Goal: Complete application form

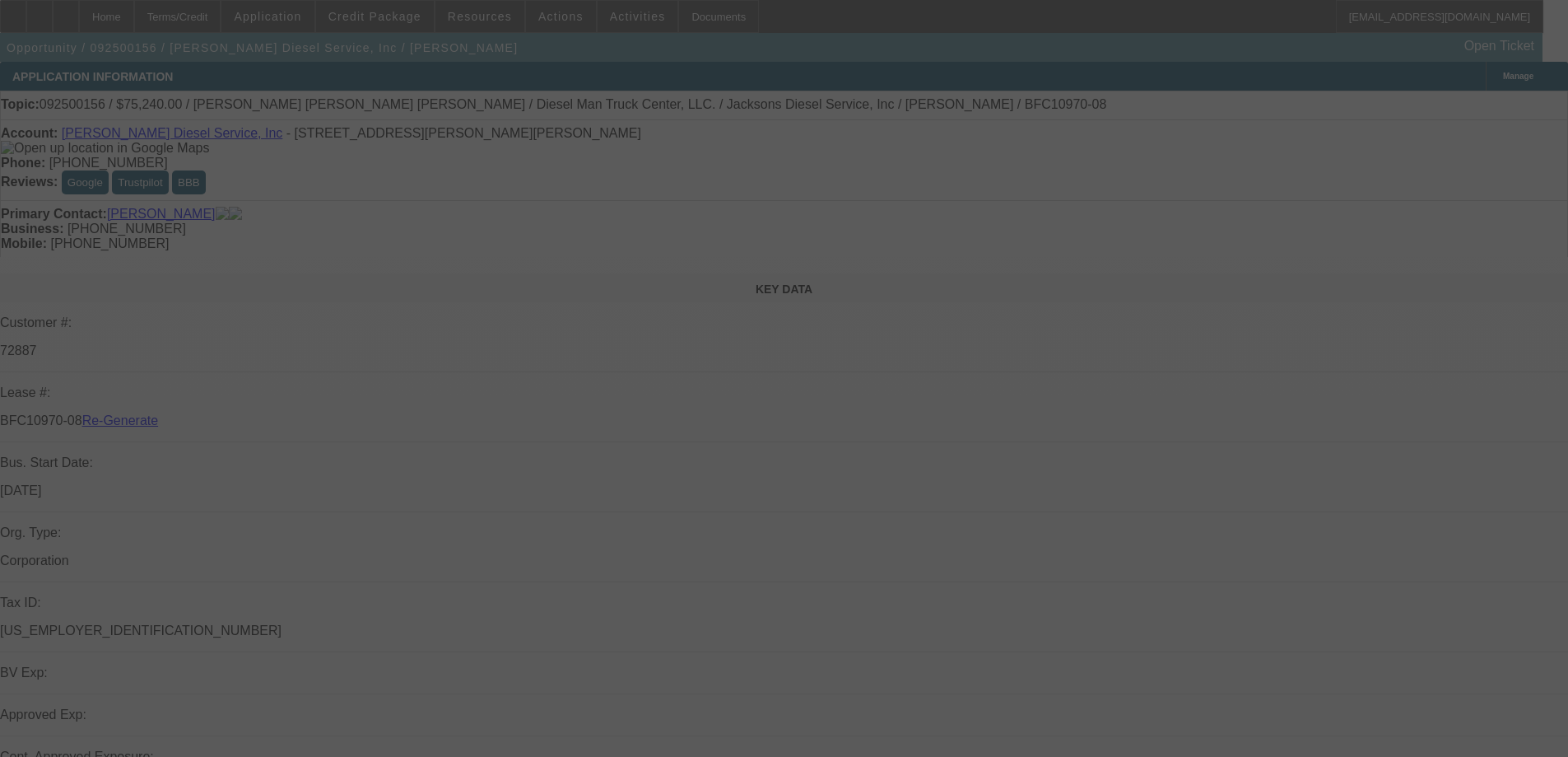
select select "3"
select select "0"
select select "2"
select select "0"
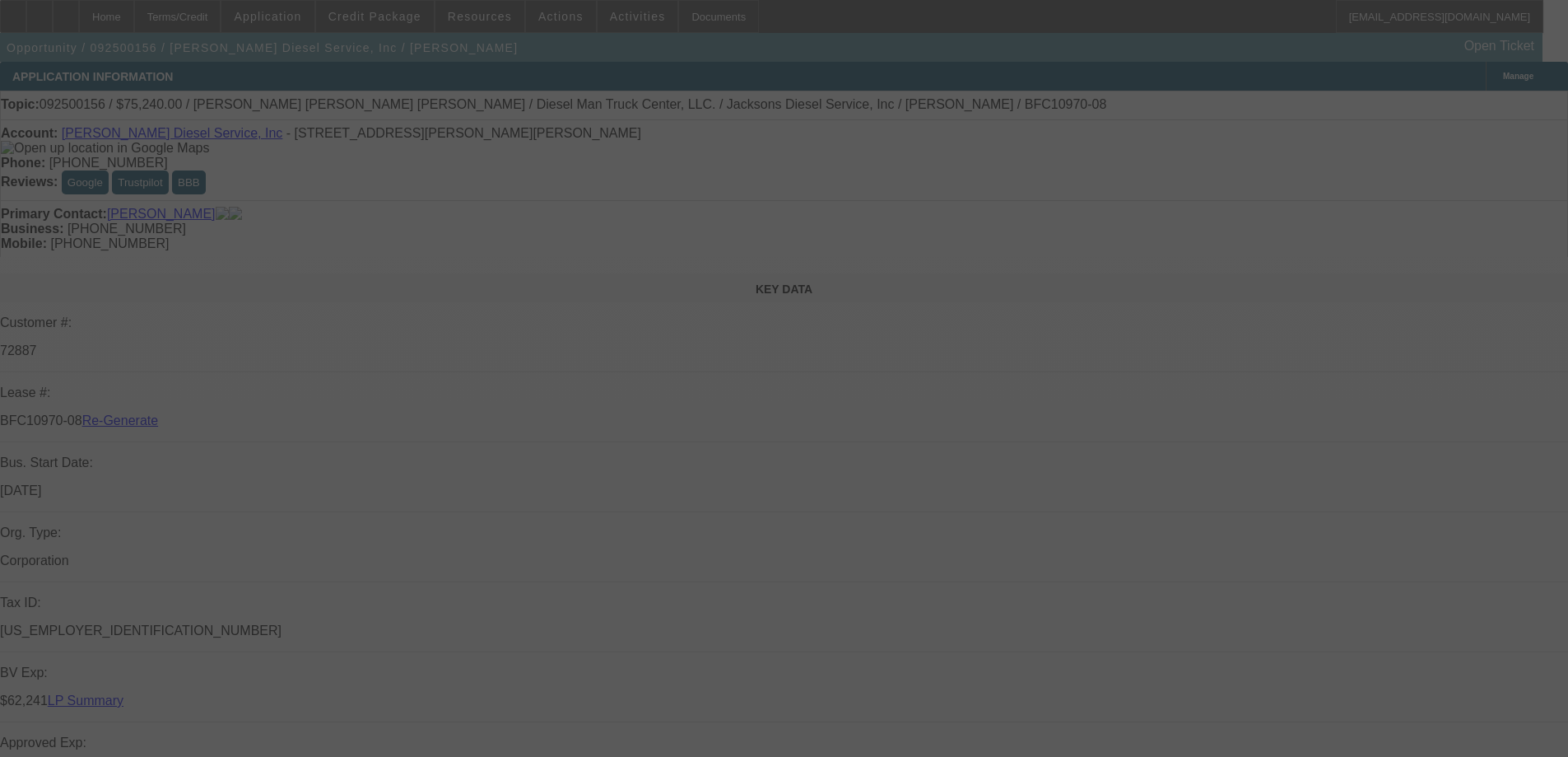
select select "6"
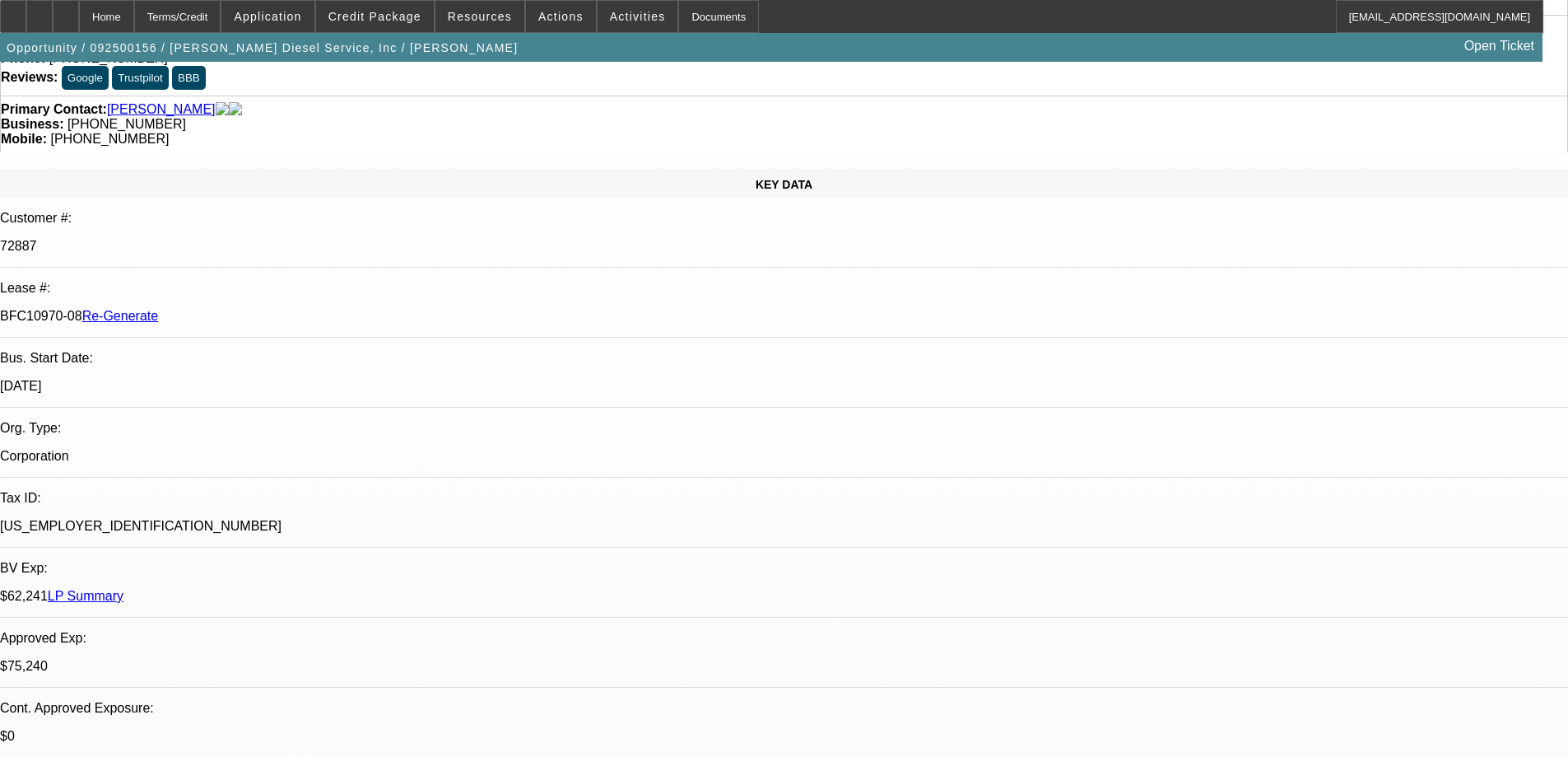
scroll to position [247, 0]
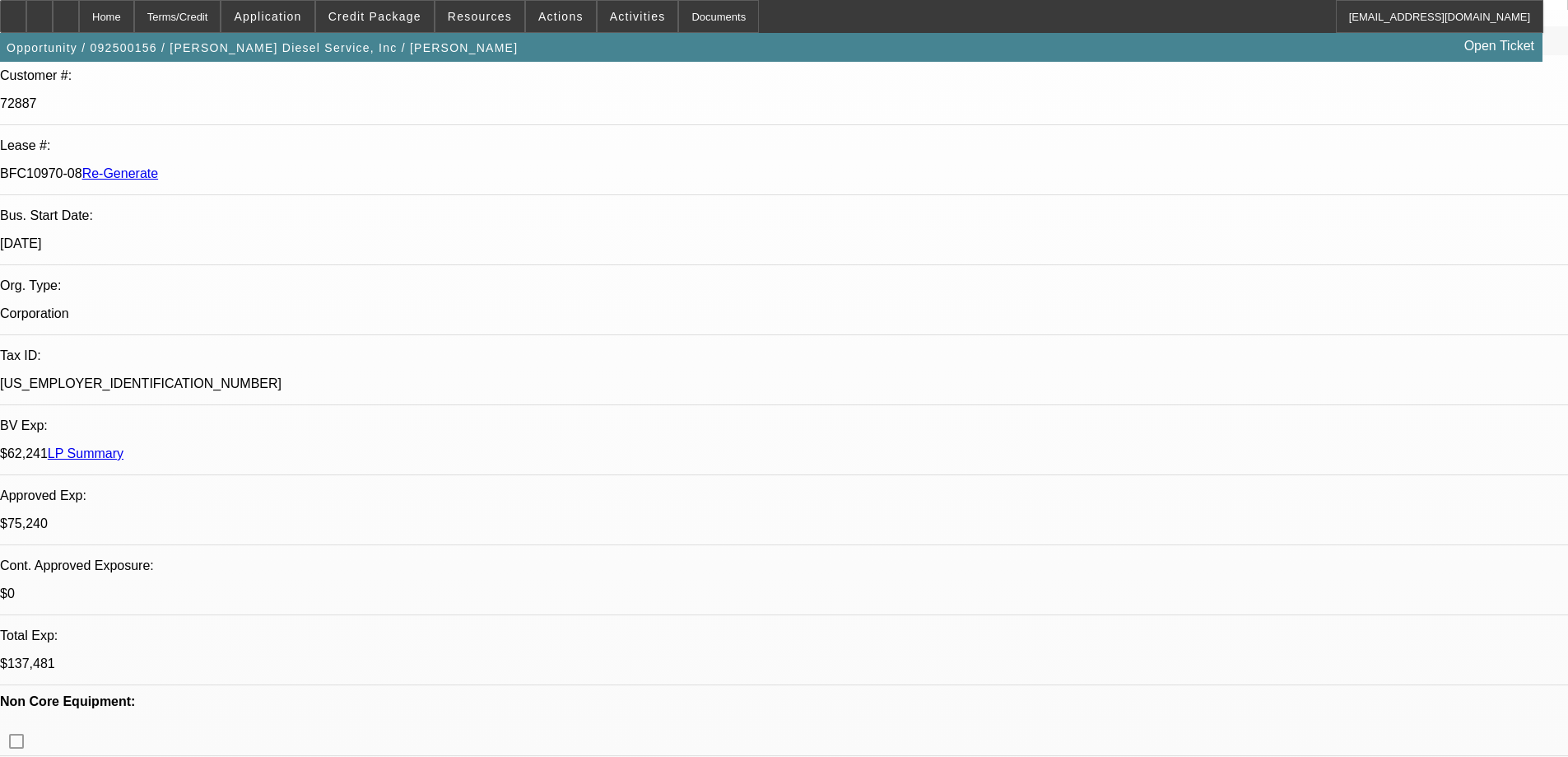
click at [694, 15] on div "Documents" at bounding box center [719, 17] width 81 height 33
click at [414, 10] on span "Credit Package" at bounding box center [375, 16] width 93 height 13
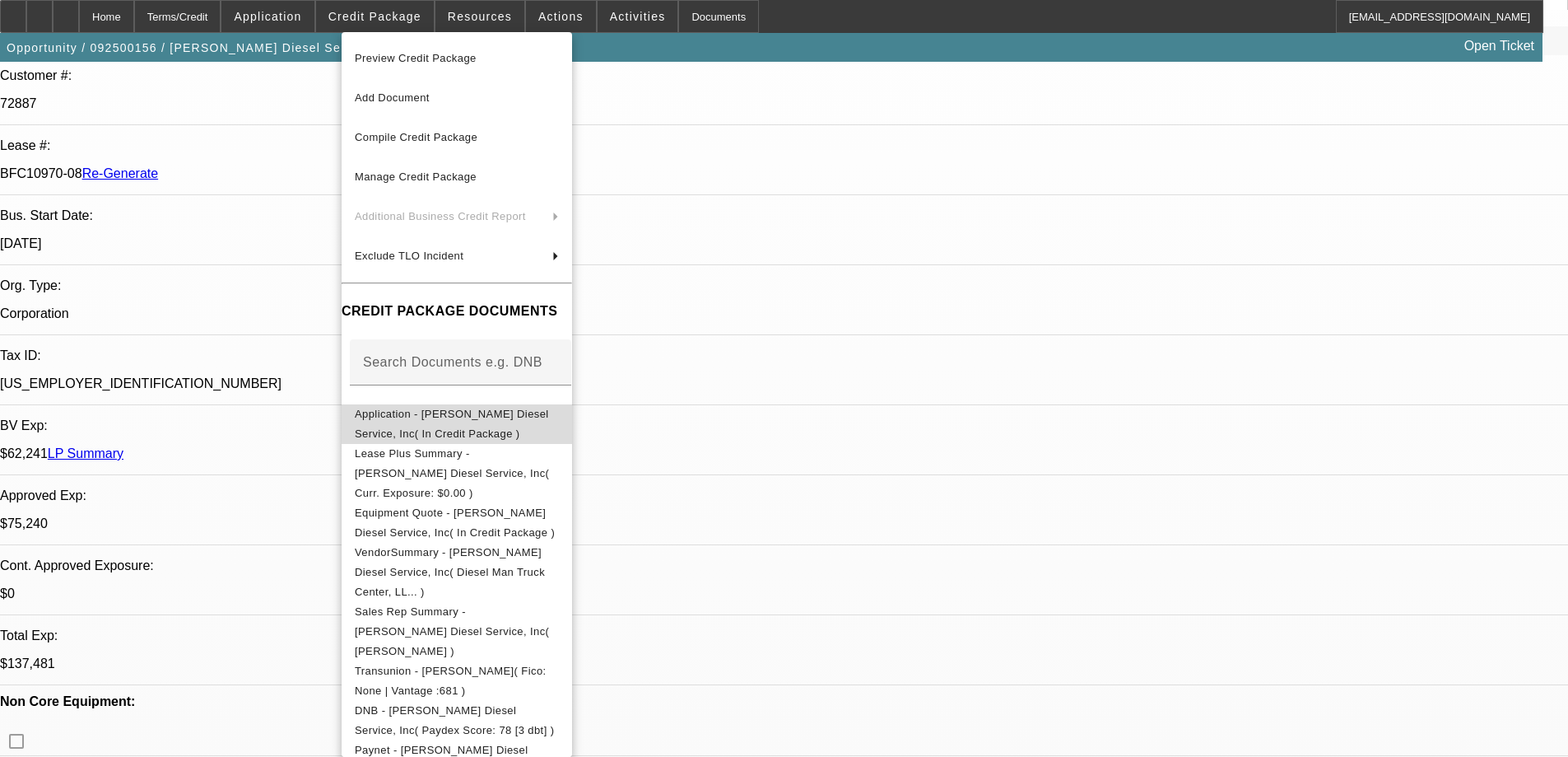
click at [461, 423] on span "Application - Jackson's Diesel Service, Inc( In Credit Package )" at bounding box center [451, 423] width 194 height 32
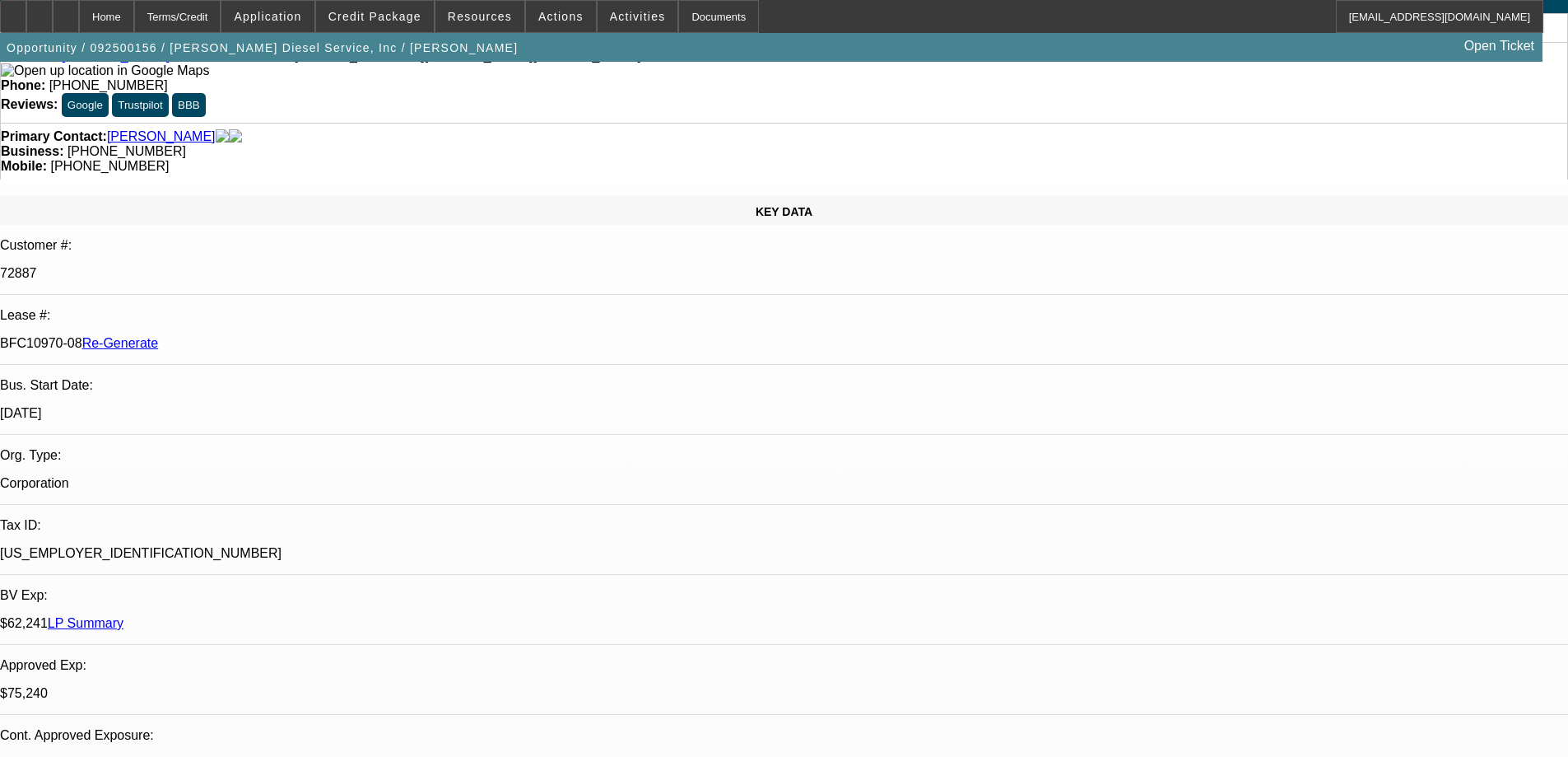
scroll to position [0, 0]
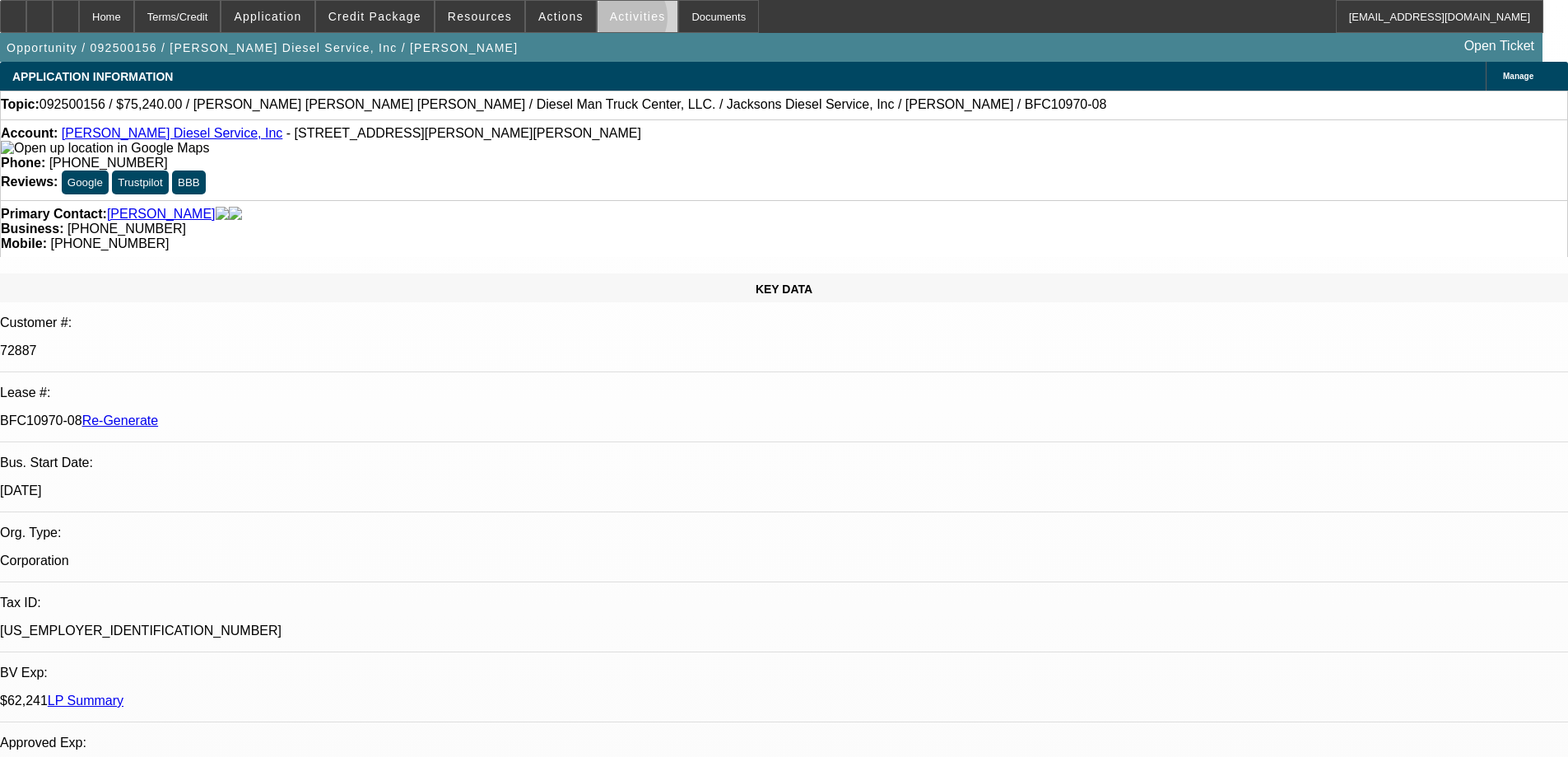
click at [610, 21] on span "Activities" at bounding box center [638, 16] width 56 height 13
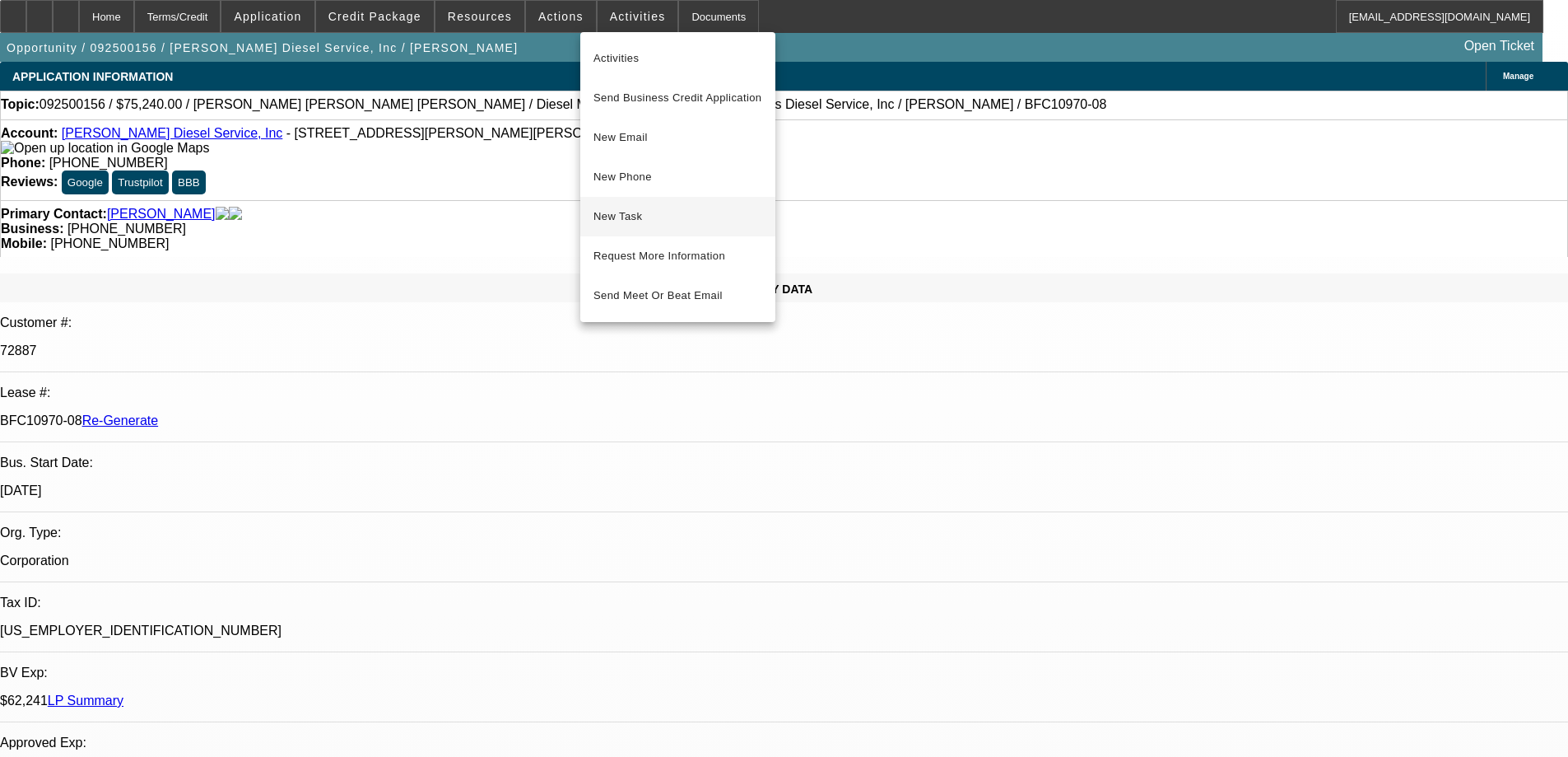
click at [631, 209] on span "New Task" at bounding box center [678, 216] width 169 height 20
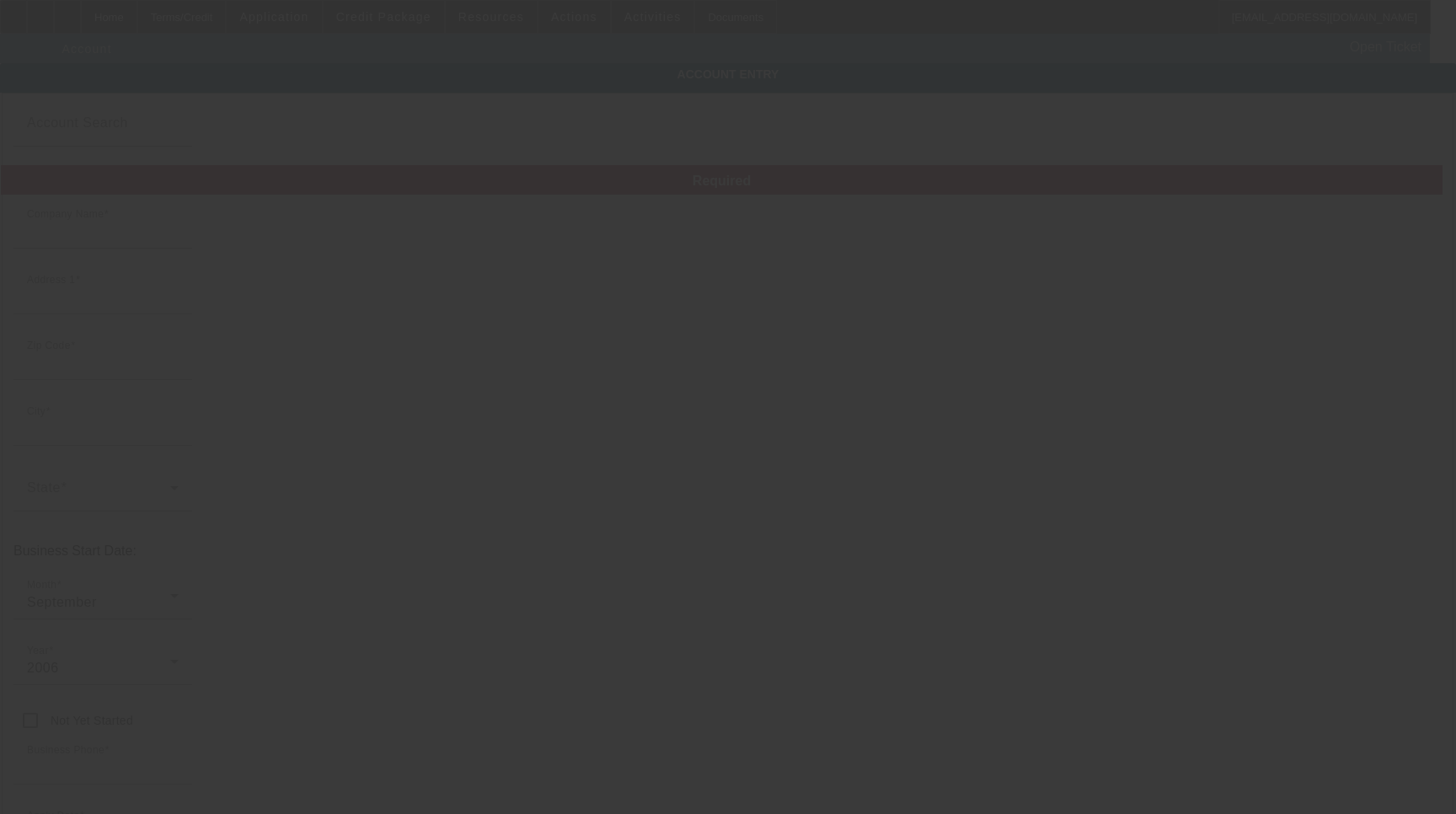
type input "[PERSON_NAME] Diesel Service, Inc"
type input "[STREET_ADDRESS][PERSON_NAME]"
type input "28364"
type input "Maxton"
type input "[PHONE_NUMBER]"
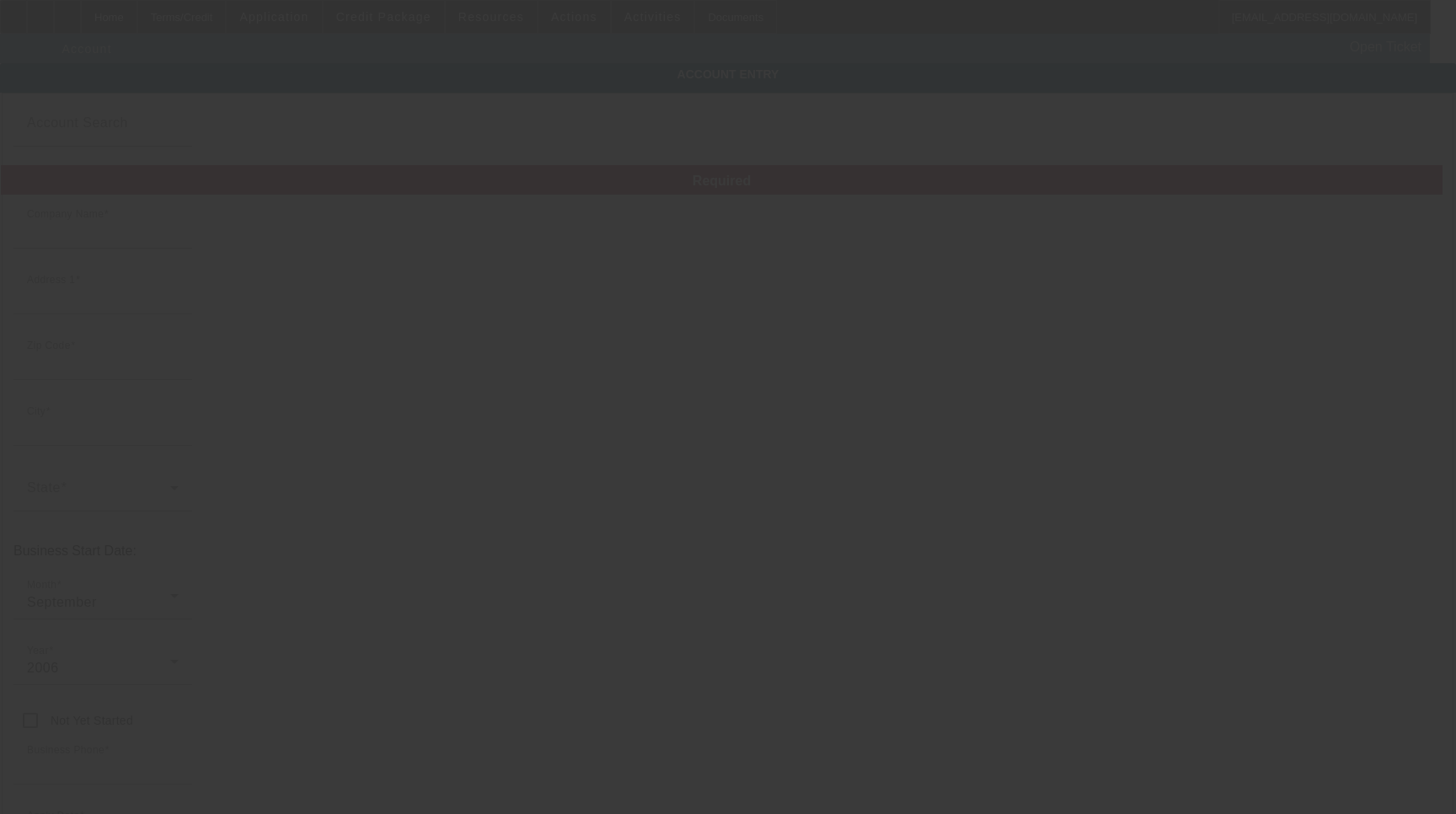
type input "jacksonsdiesel@embarqmail.com"
type input "Scotland"
type input "(910) 844-1488"
type input "[US_EMPLOYER_IDENTIFICATION_NUMBER]"
type input "Tow Truck"
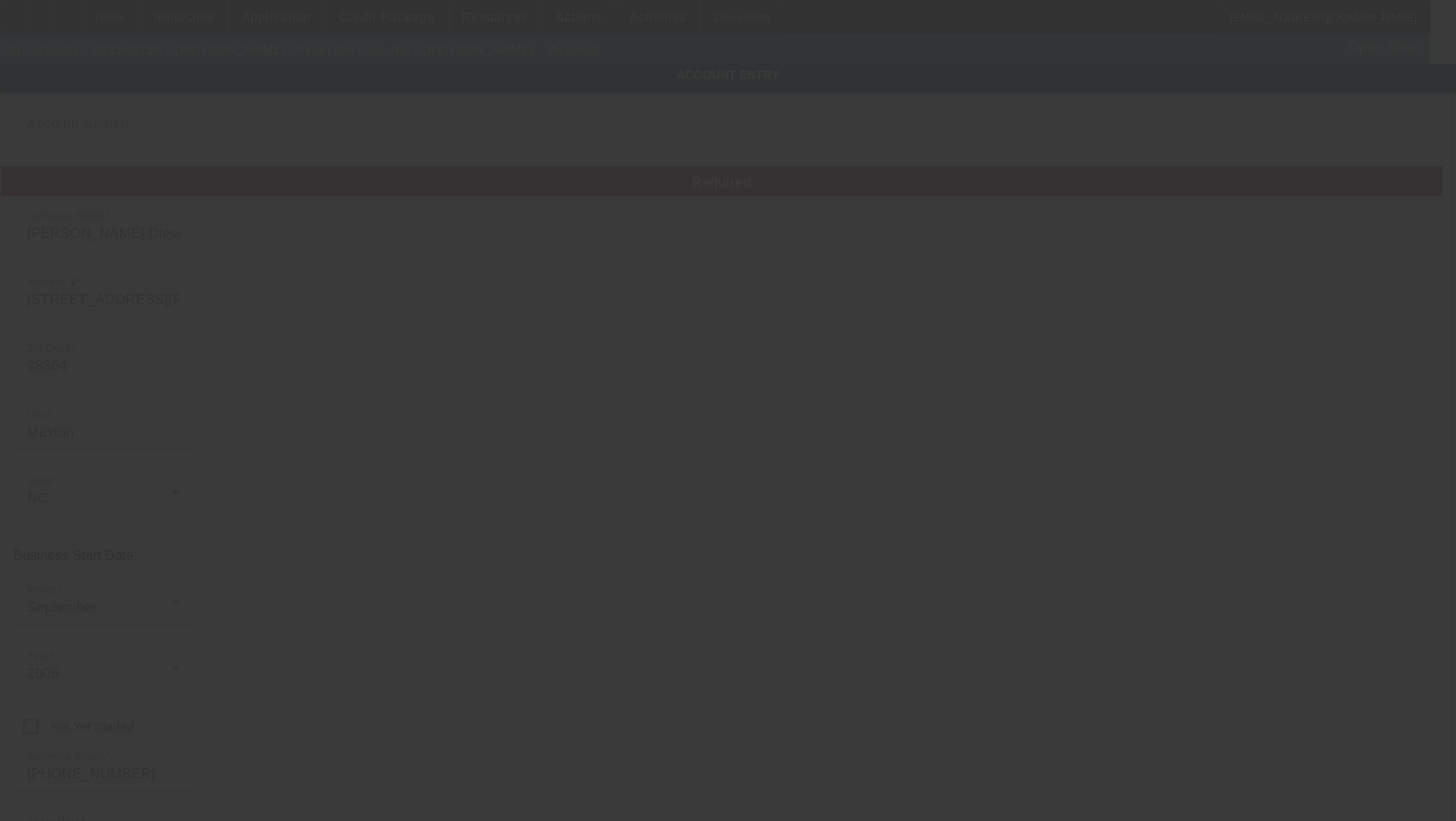
type input "9/9/2025"
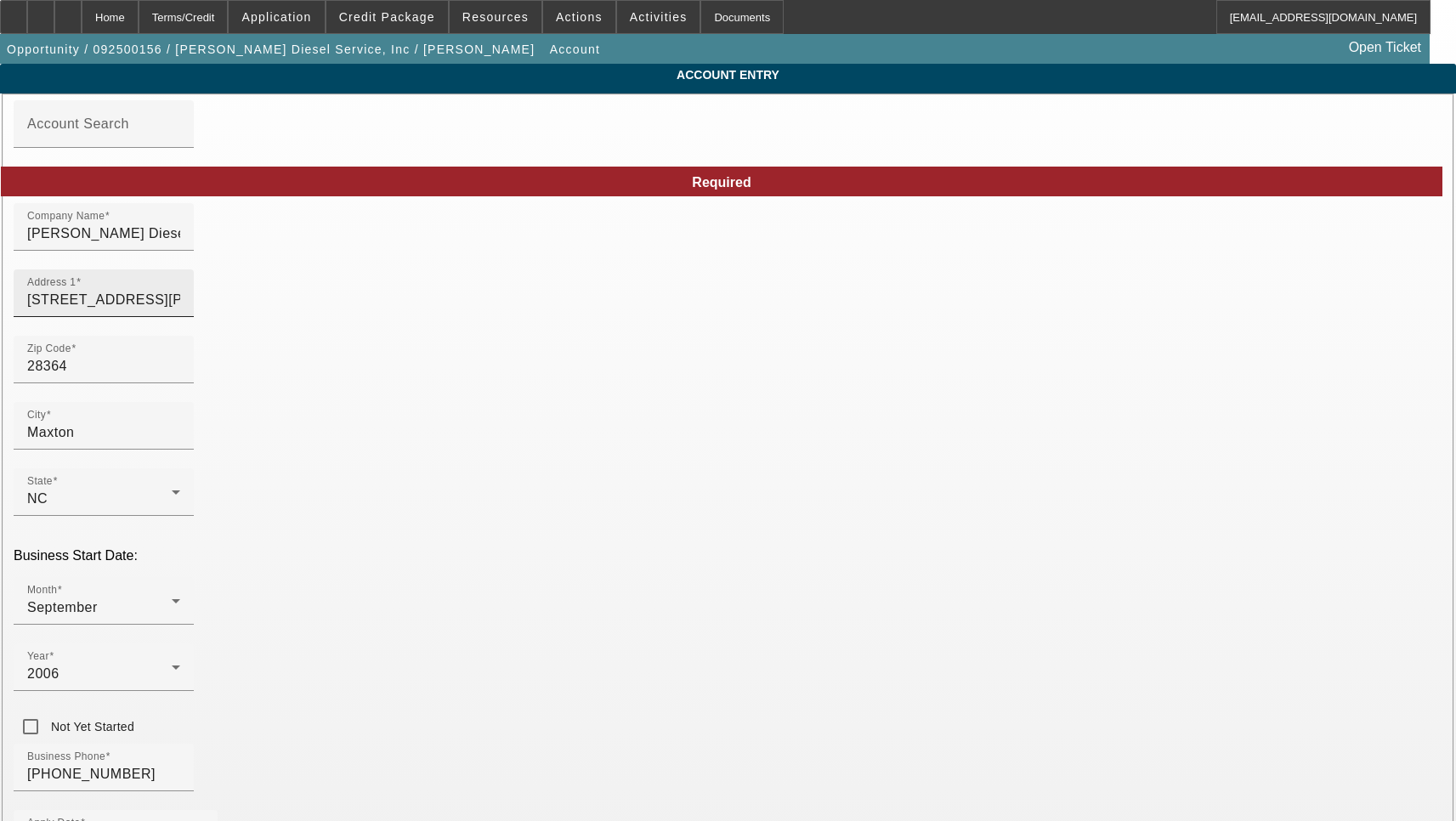
click at [180, 306] on input "21700 Andrew Jackson Hwy" at bounding box center [103, 300] width 153 height 21
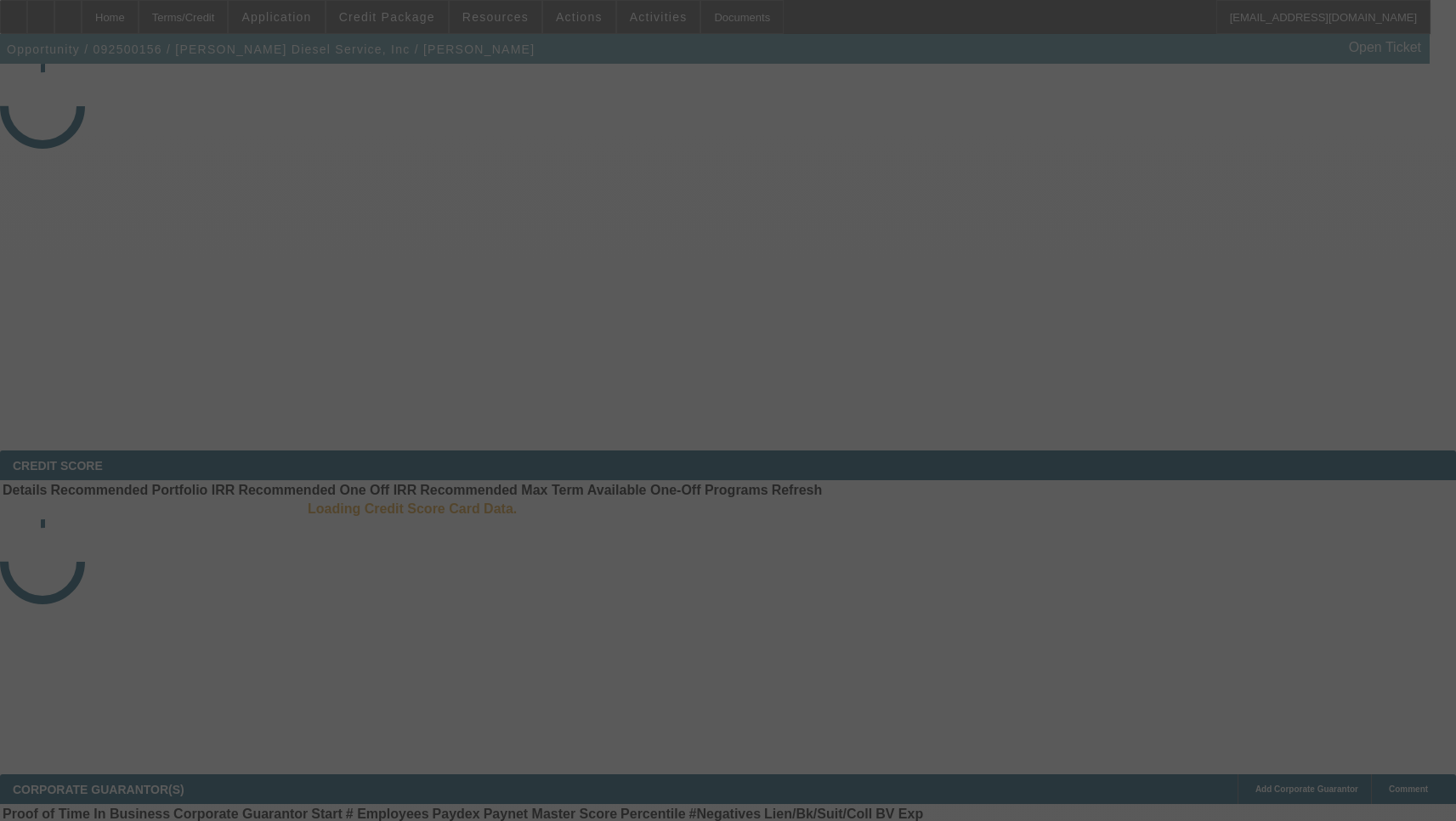
select select "3"
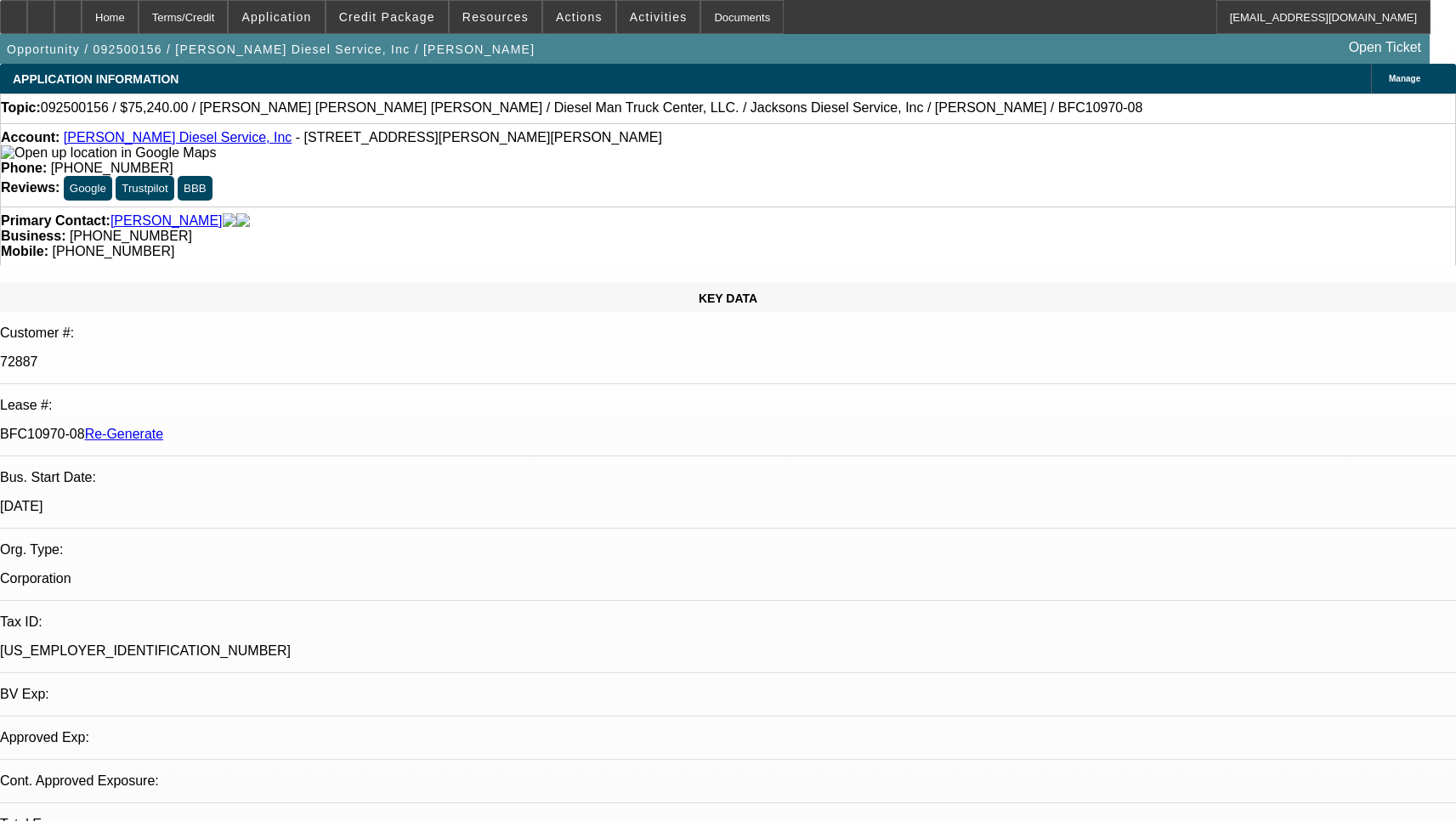
select select "0"
select select "2"
select select "0"
select select "6"
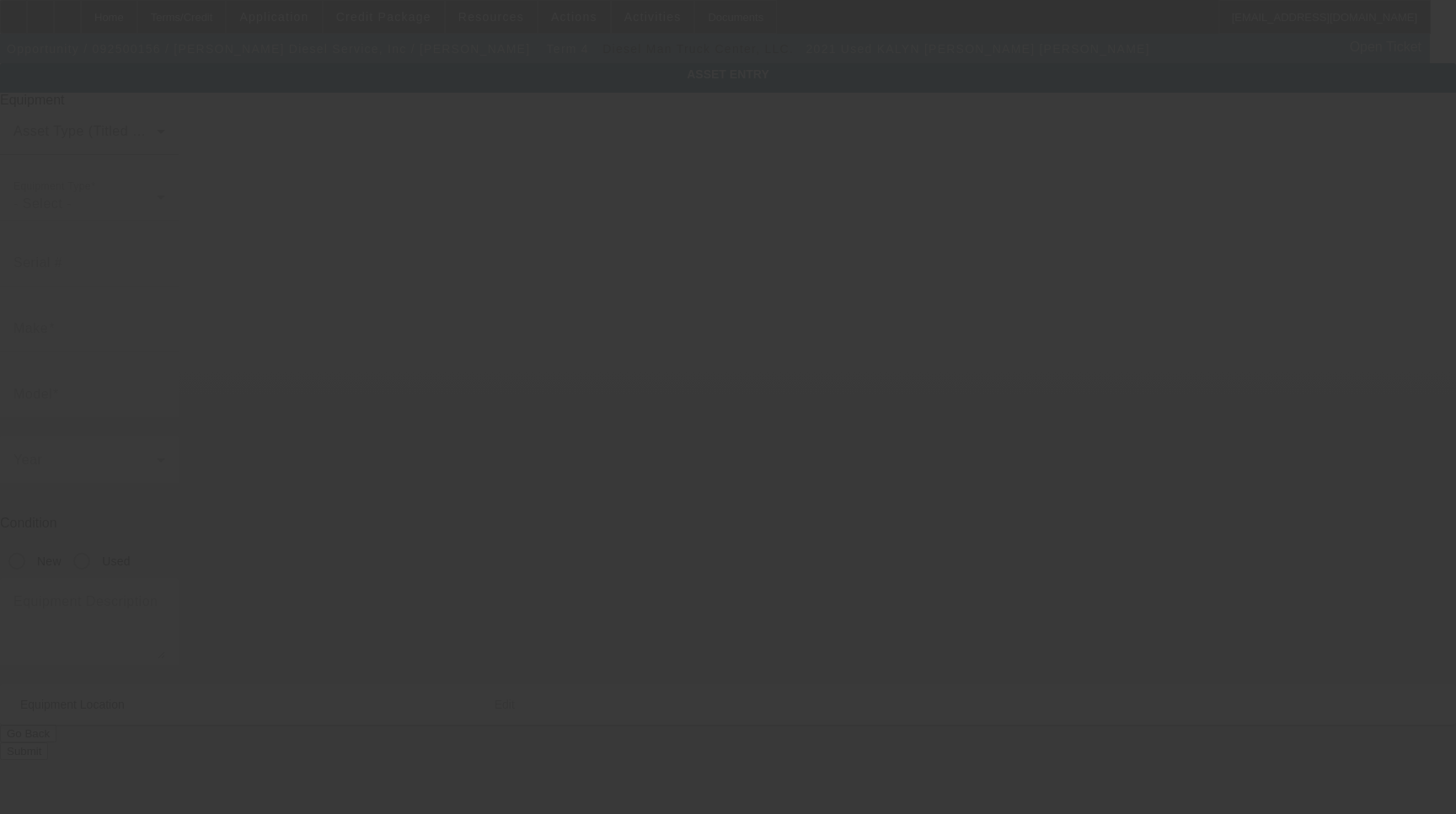
type input "[US_VEHICLE_IDENTIFICATION_NUMBER]"
type input "[PERSON_NAME] [PERSON_NAME]"
radio input "true"
type textarea "Flatbed Trailer"
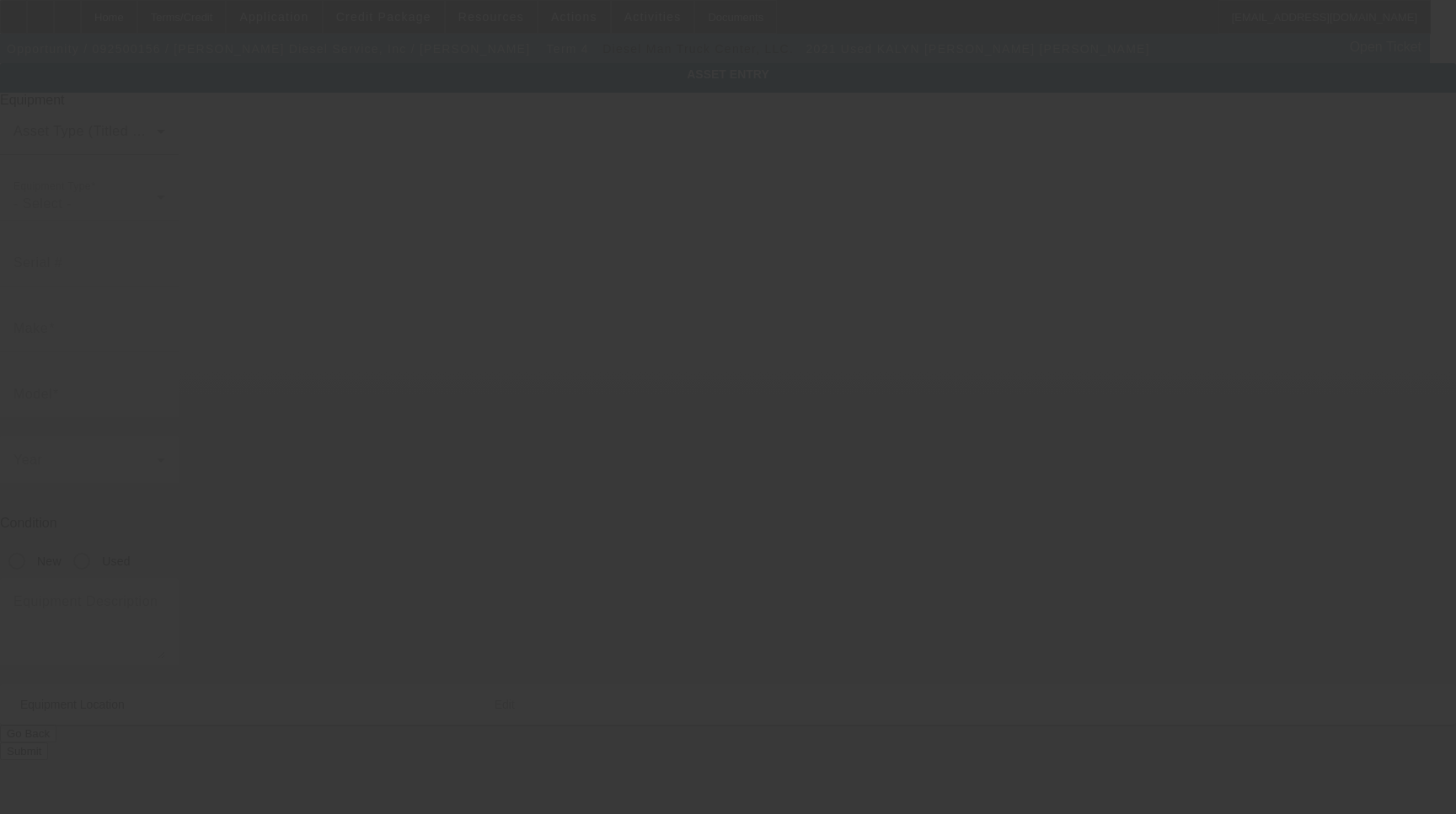
type input "21700 Andrew Jackson Hwy"
type input "Maxton"
type input "28364"
type input "Scotland"
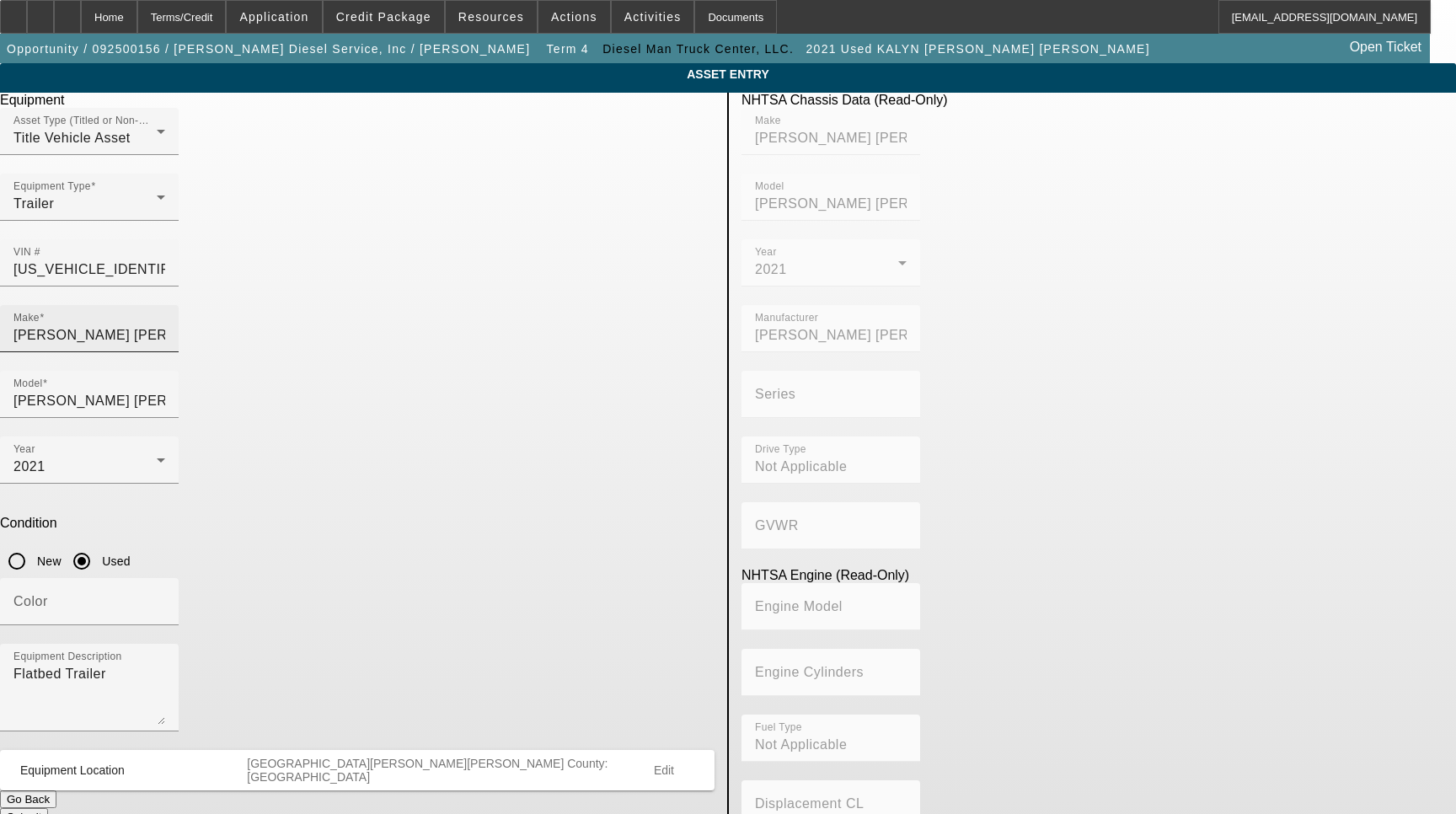
click at [165, 325] on input "KALYN SIEBERT" at bounding box center [89, 335] width 152 height 21
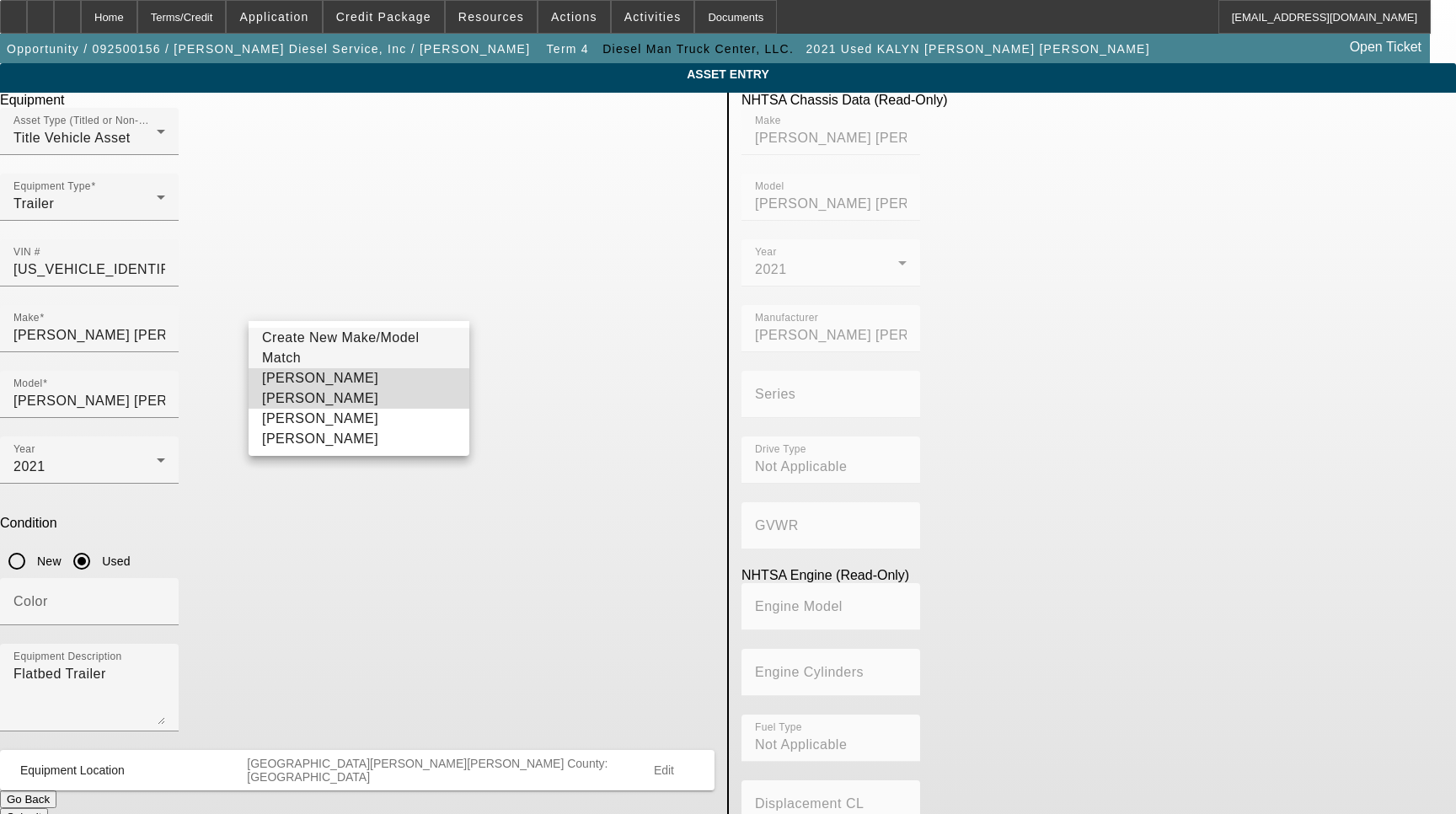
click at [327, 400] on mat-option "KALYN SIEBERT" at bounding box center [360, 388] width 221 height 40
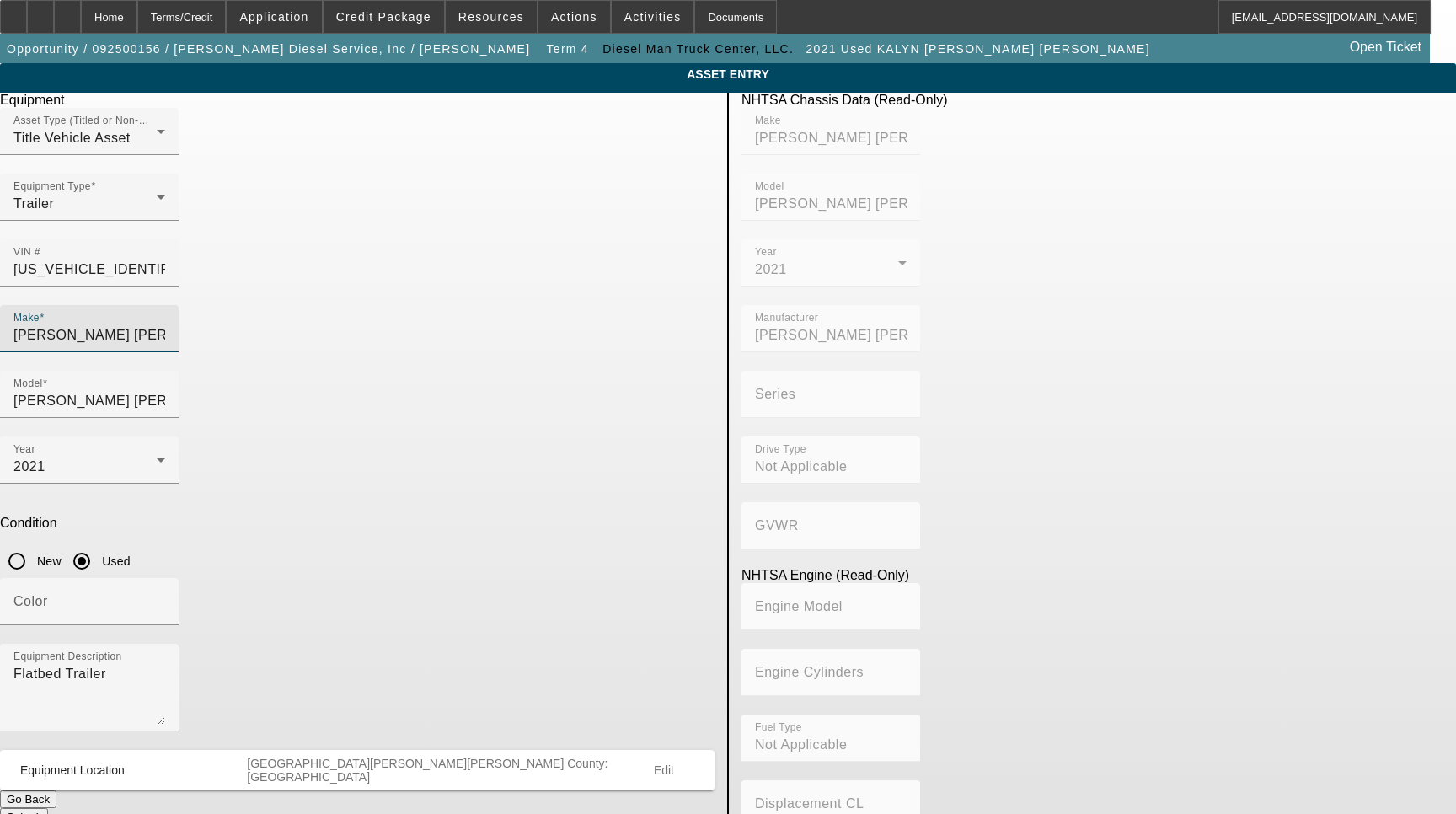
click at [165, 325] on input "KALYN SIEBERT" at bounding box center [89, 335] width 152 height 21
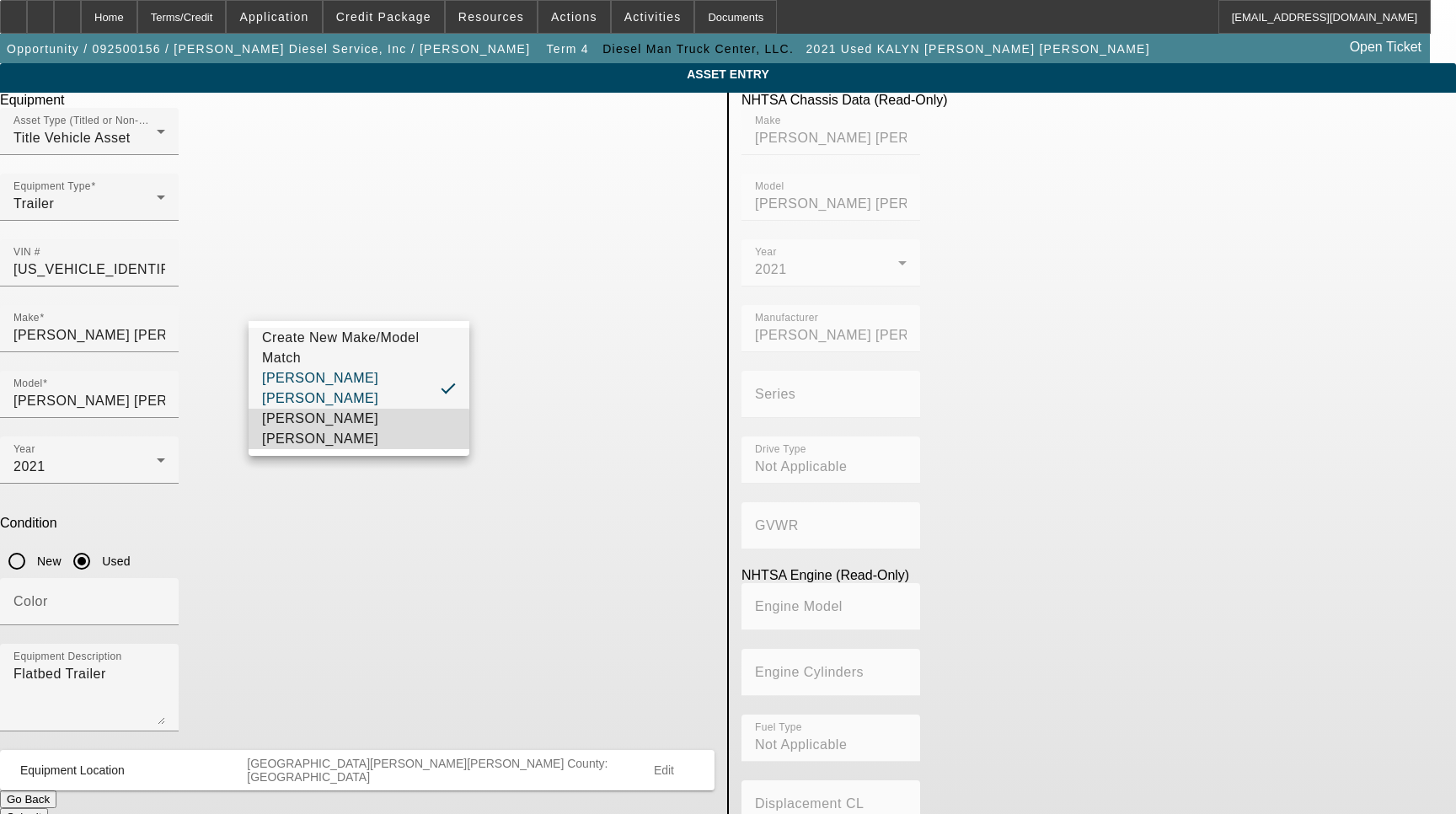
click at [333, 444] on mat-option "Kalyn Siebert" at bounding box center [360, 429] width 221 height 40
type input "Kalyn Siebert"
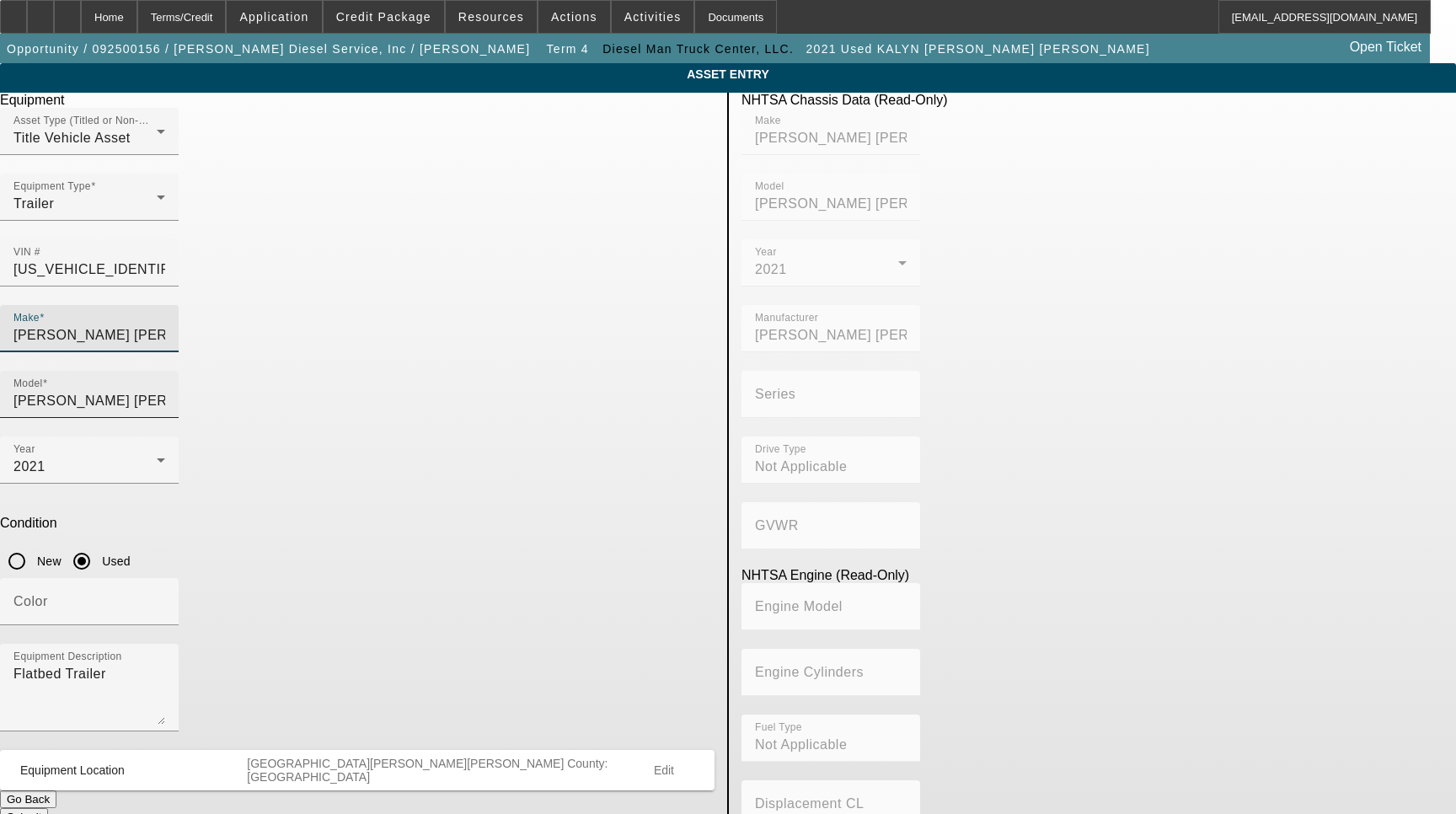
click at [165, 391] on input "Kalyn Siebert" at bounding box center [89, 401] width 152 height 21
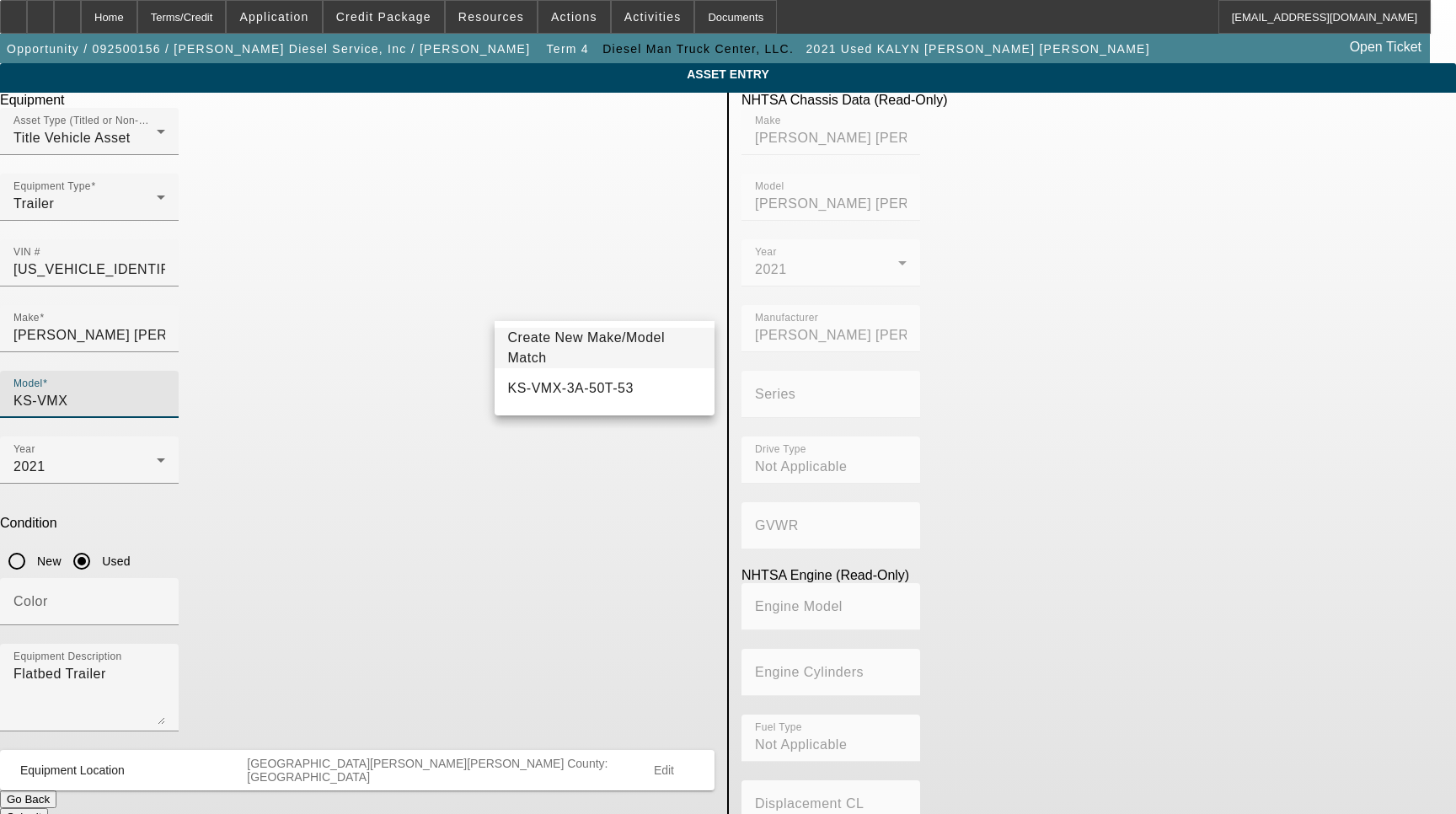
type input "KS-VMX"
click at [582, 356] on span "Create New Make/Model Match" at bounding box center [605, 348] width 194 height 40
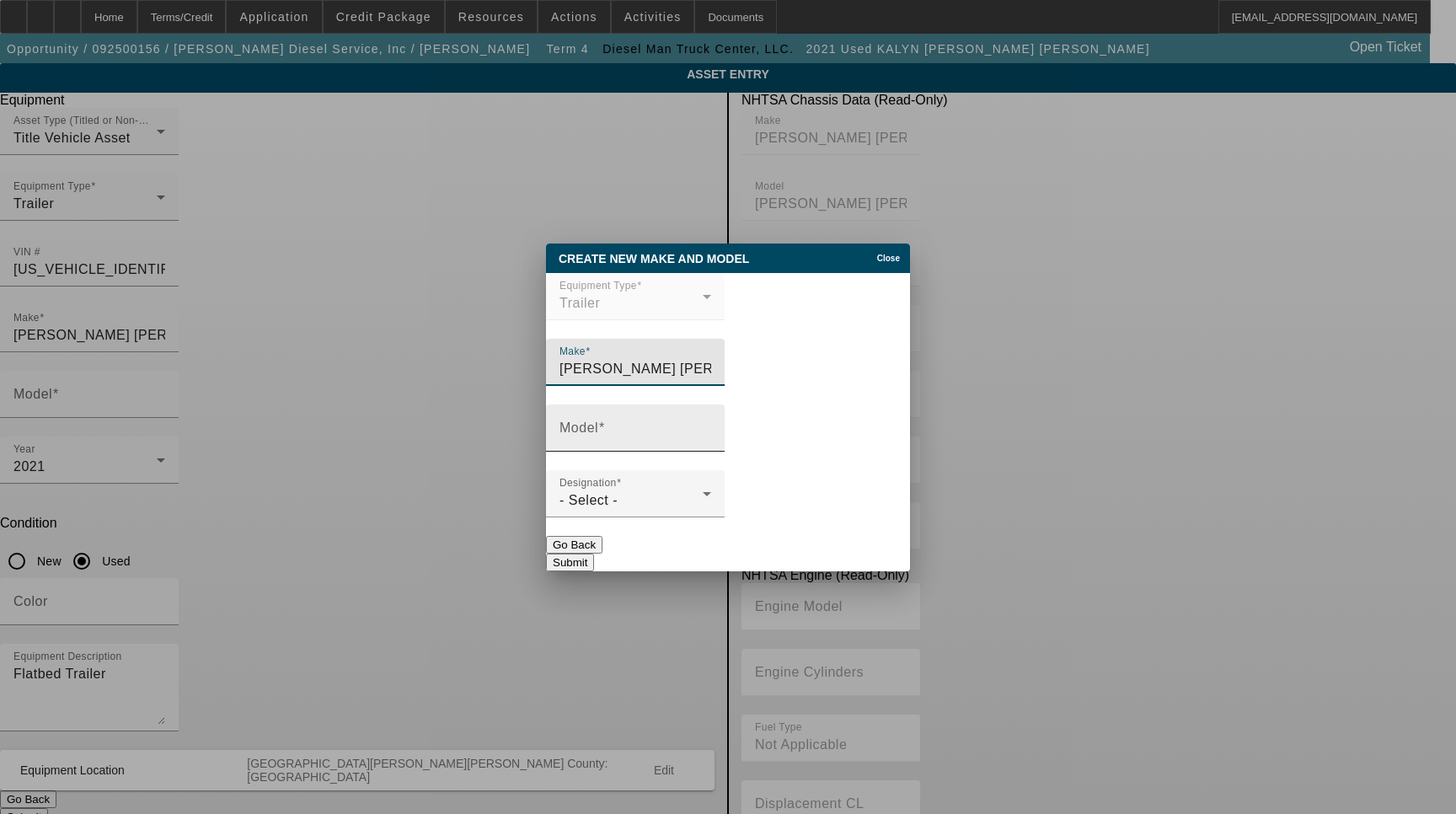
click at [580, 435] on mat-label "Model" at bounding box center [579, 428] width 39 height 14
click at [580, 436] on input "Model" at bounding box center [635, 435] width 152 height 21
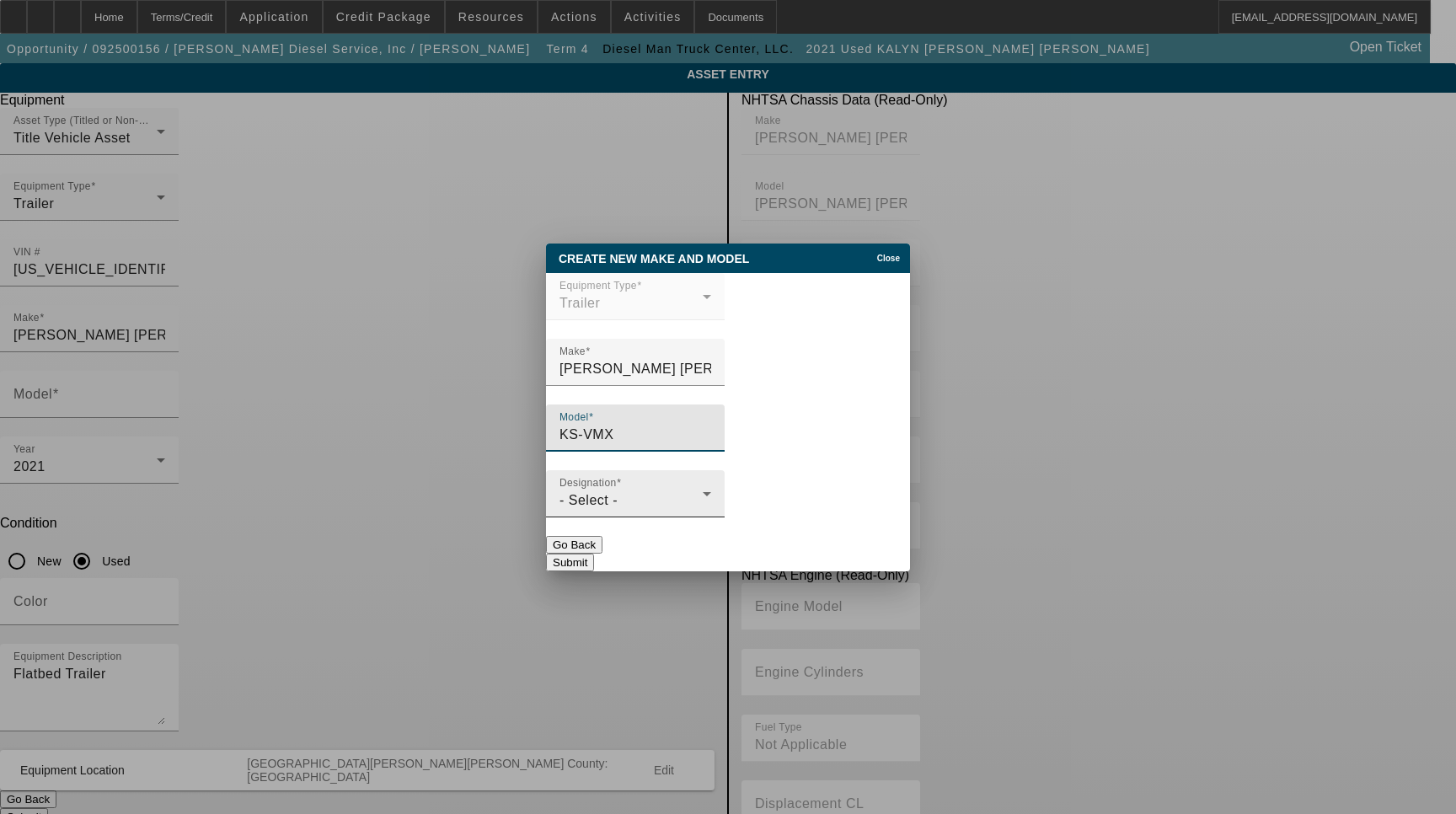
type input "KS-VMX"
click at [633, 507] on div "- Select -" at bounding box center [631, 500] width 143 height 21
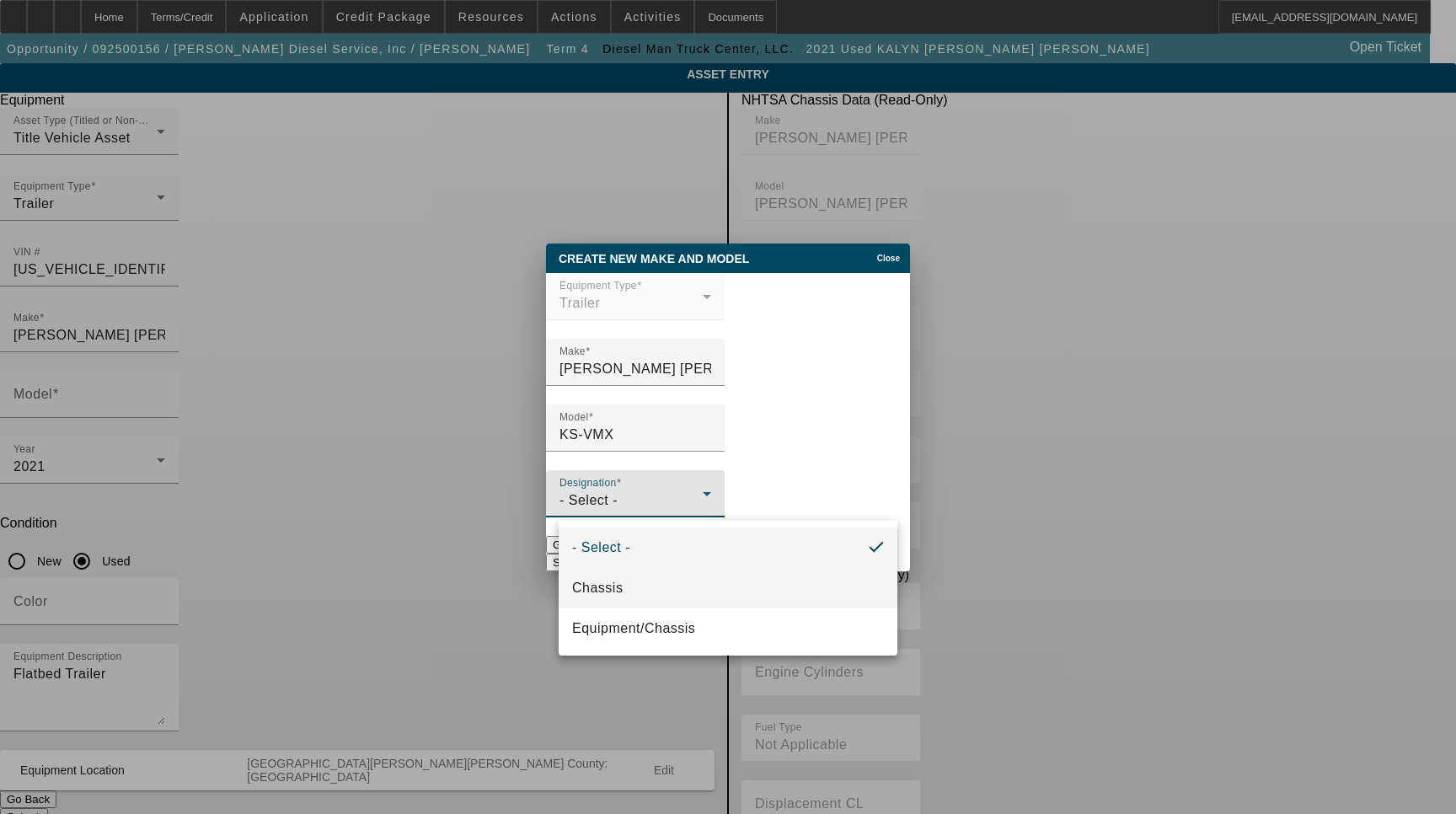
click at [628, 583] on mat-option "Chassis" at bounding box center [728, 588] width 339 height 40
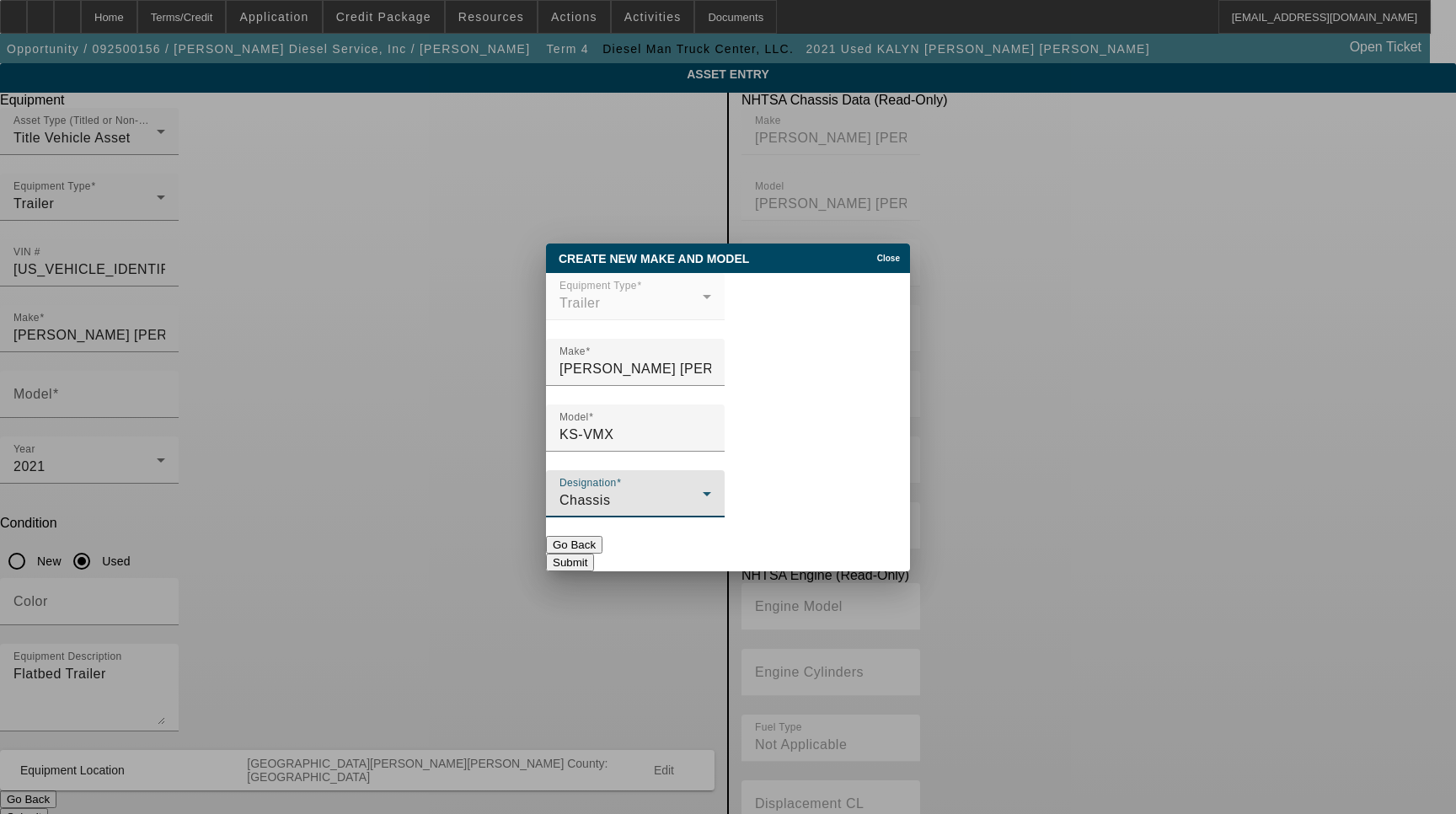
click at [594, 553] on button "Submit" at bounding box center [570, 562] width 48 height 18
type input "KS-VMX"
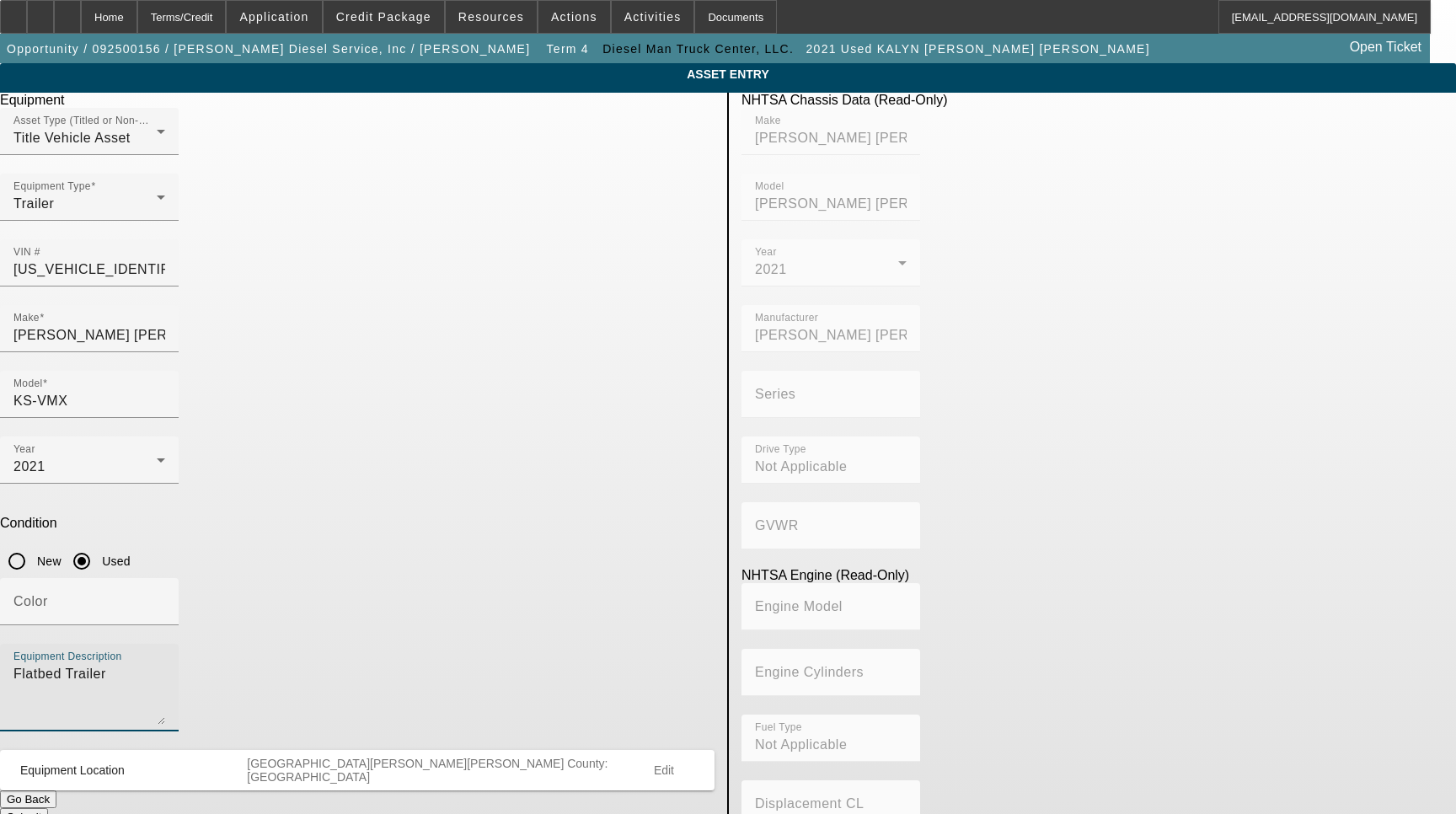
click at [165, 664] on textarea "Flatbed Trailer" at bounding box center [89, 695] width 152 height 61
type textarea "Flatbed Trailer Includes all options, attachments and accessories"
click at [660, 764] on span "Edit" at bounding box center [664, 770] width 21 height 13
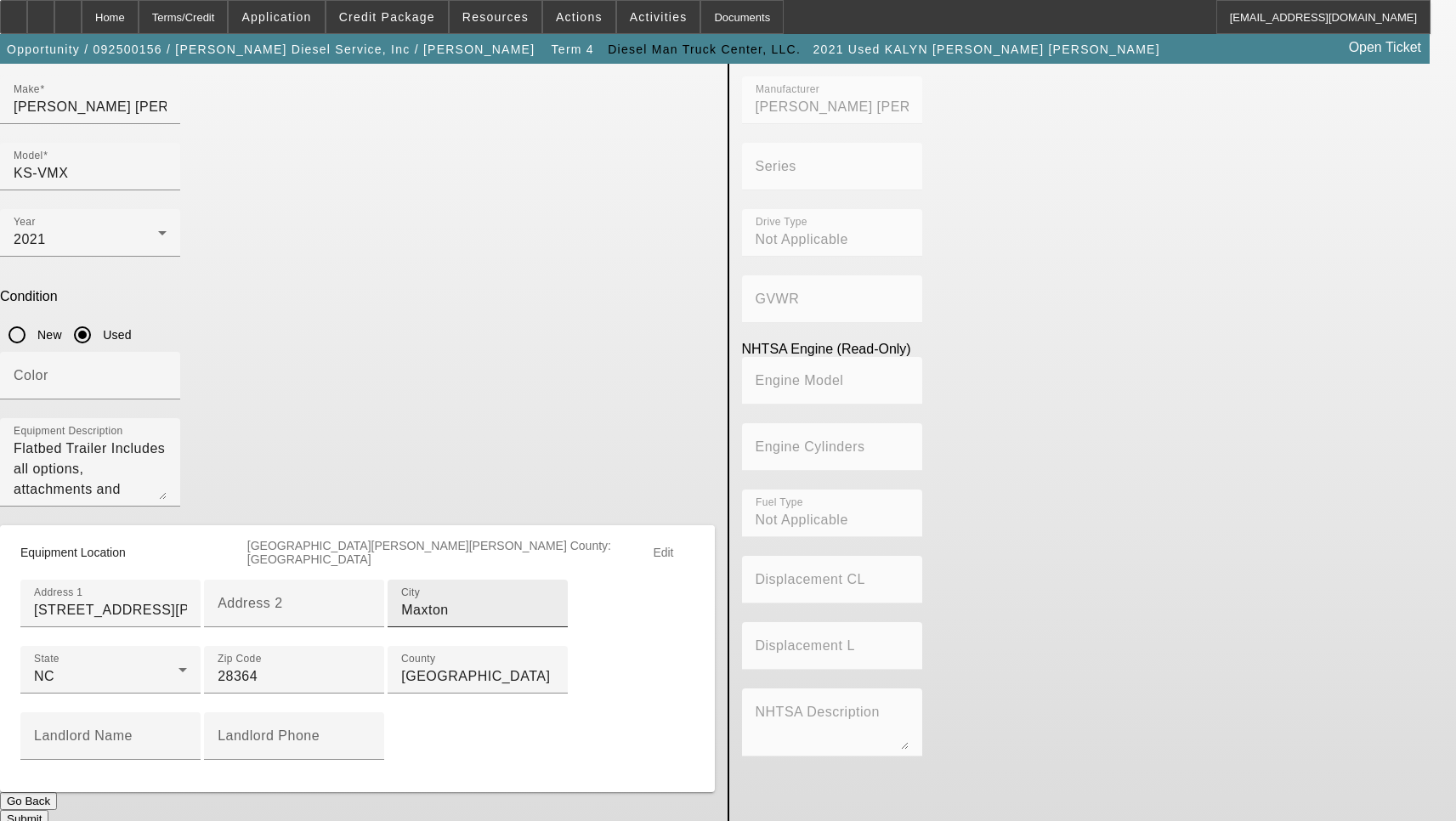
scroll to position [255, 0]
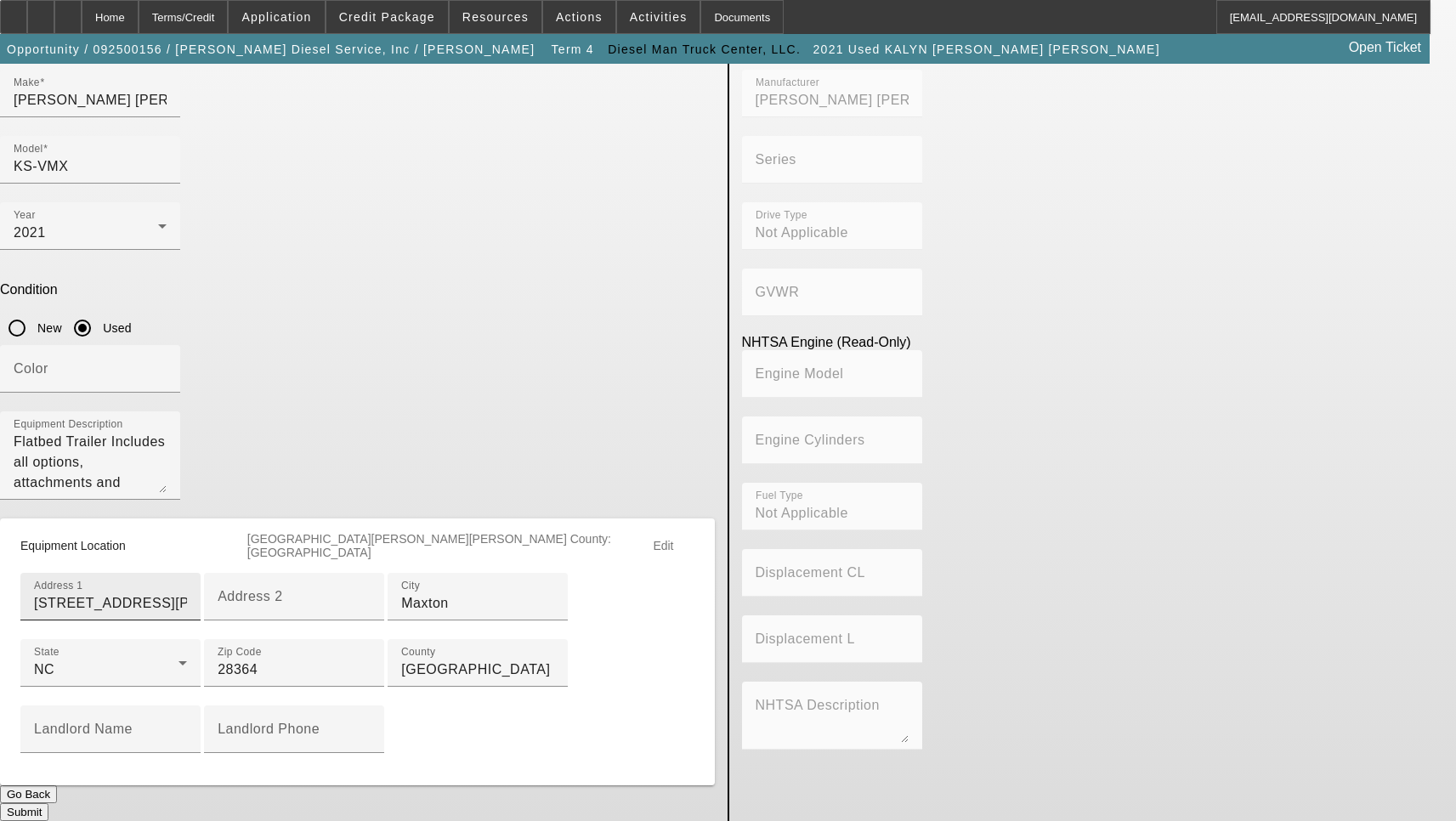
click at [187, 594] on input "21700 Andrew Jackson Hwy" at bounding box center [111, 604] width 153 height 21
click at [48, 803] on button "Submit" at bounding box center [24, 812] width 48 height 18
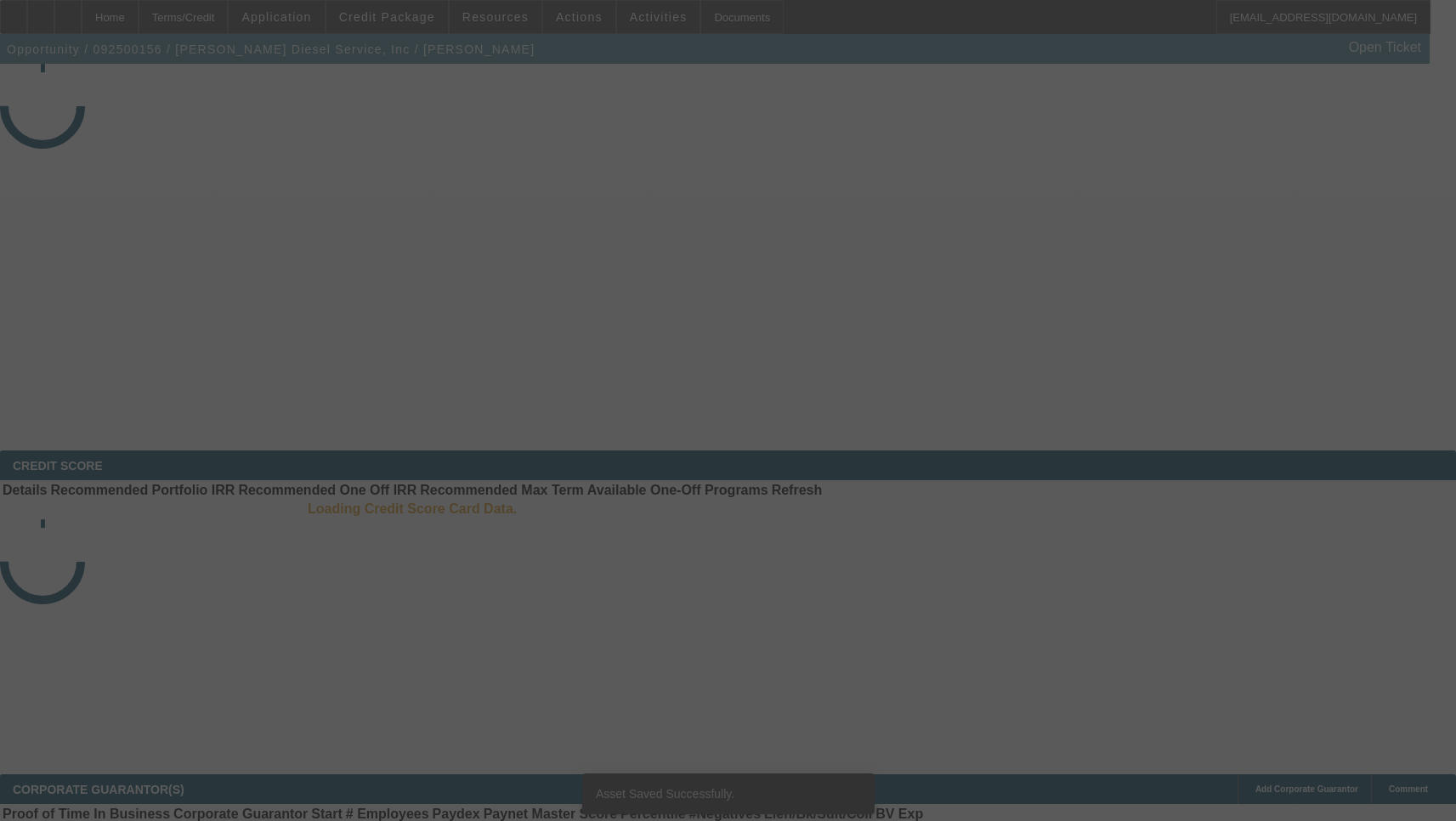
select select "3"
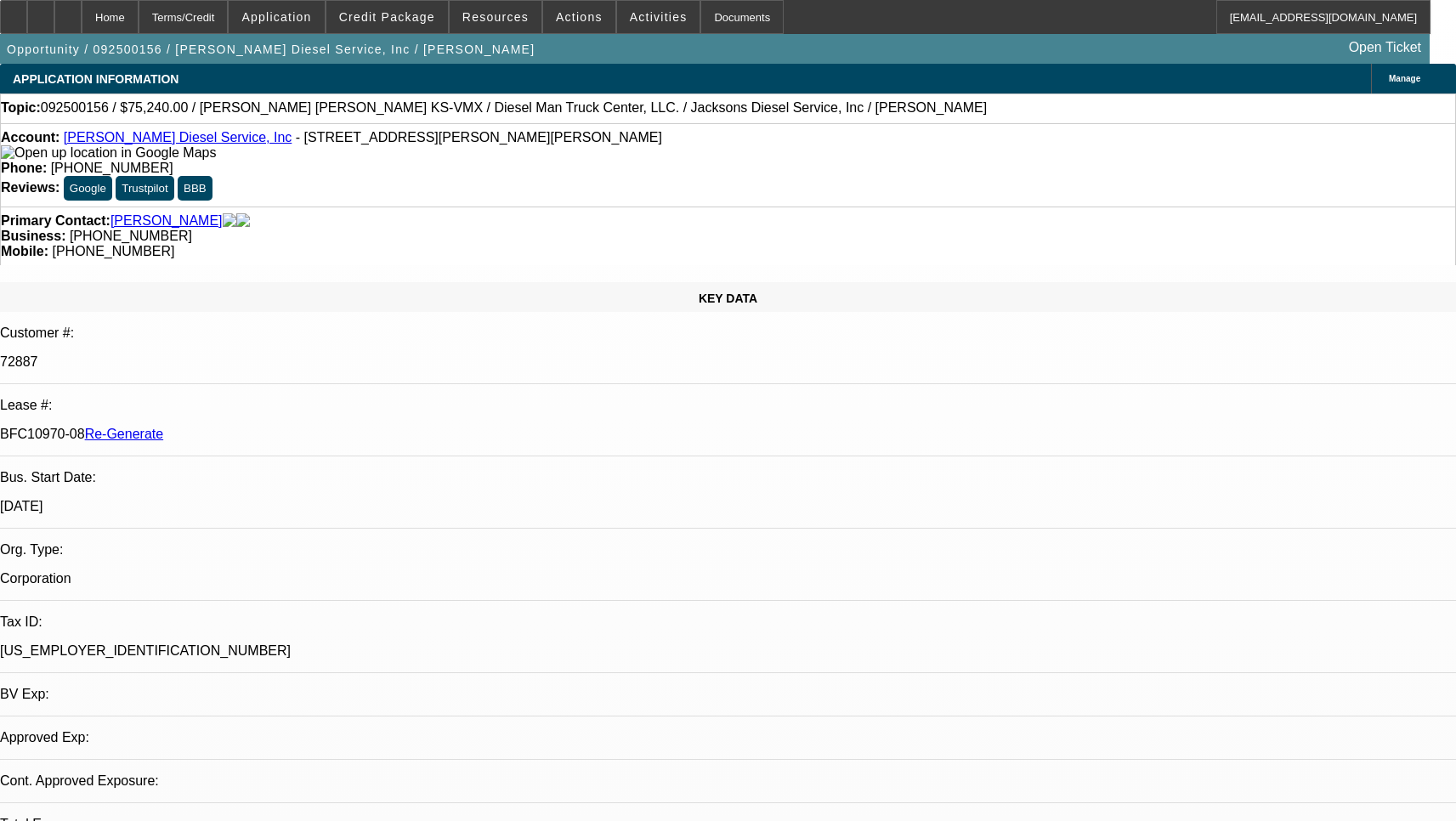
select select "0"
select select "2"
select select "0"
select select "6"
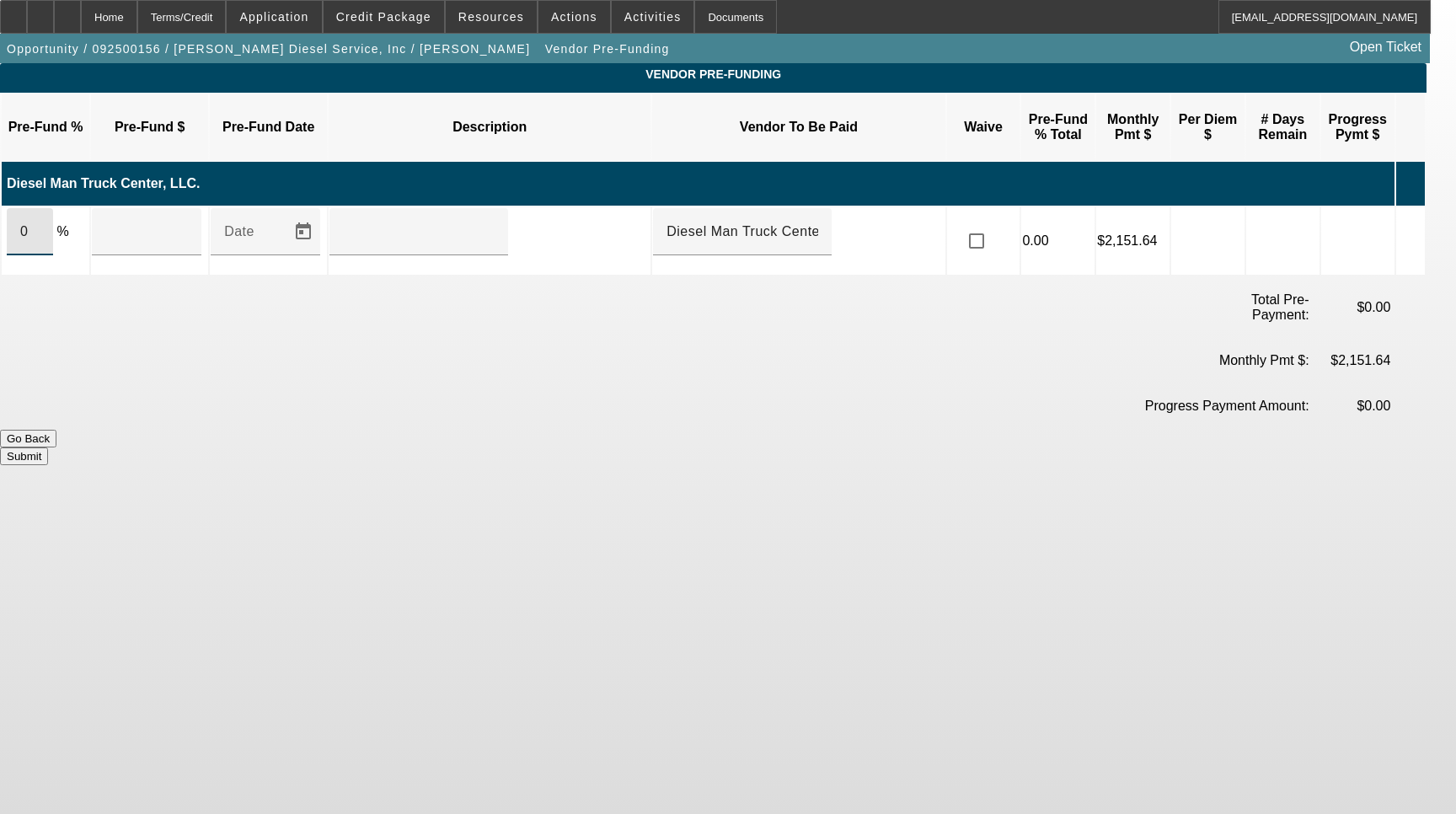
click at [40, 222] on input "0" at bounding box center [31, 232] width 20 height 21
type input "100"
type input "$75,240.00"
click at [399, 222] on input "text" at bounding box center [419, 232] width 152 height 21
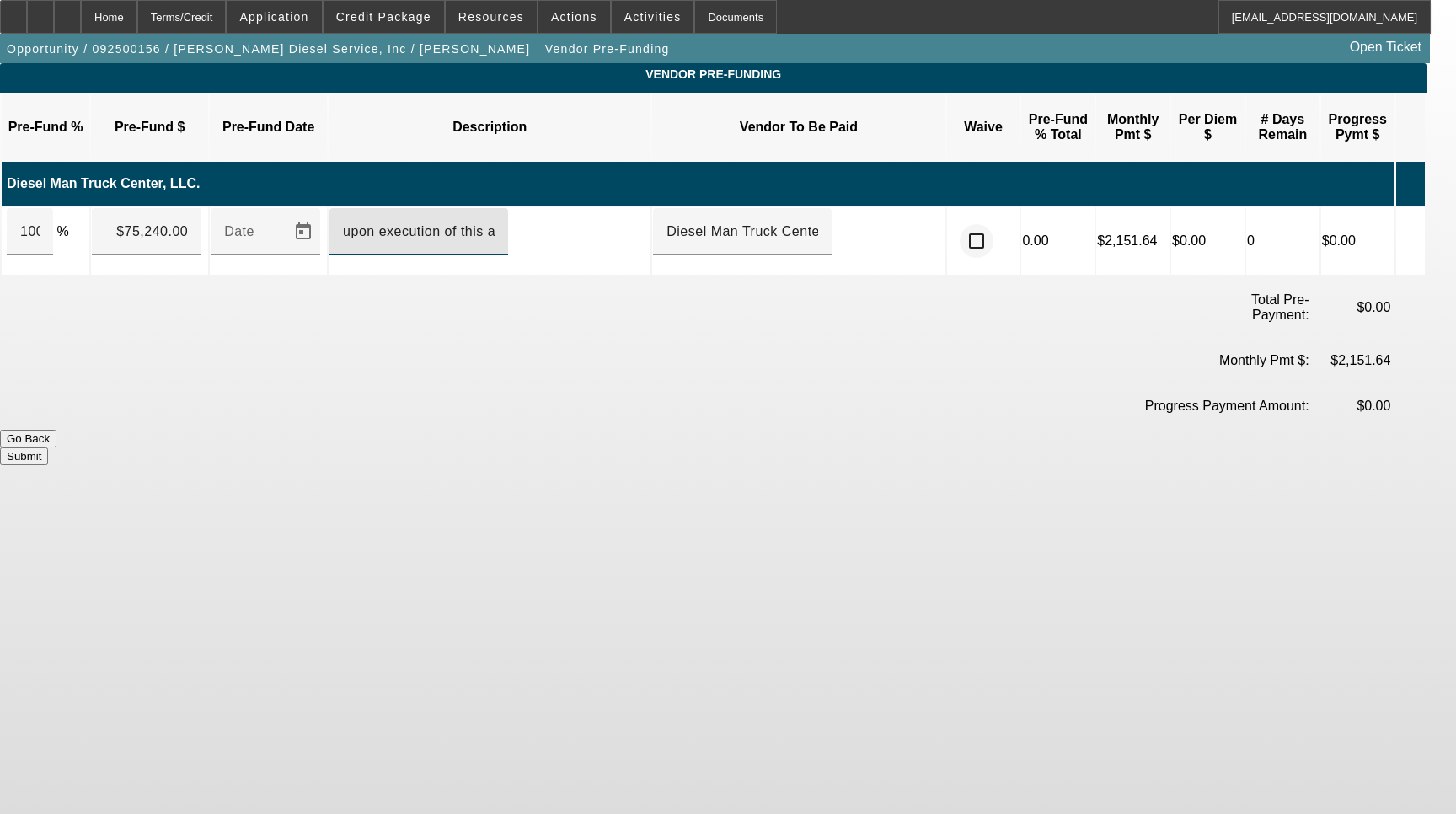
type input "upon execution of this agreement"
click at [994, 224] on input "checkbox" at bounding box center [977, 241] width 34 height 34
checkbox input "true"
click at [48, 447] on button "Submit" at bounding box center [23, 456] width 48 height 18
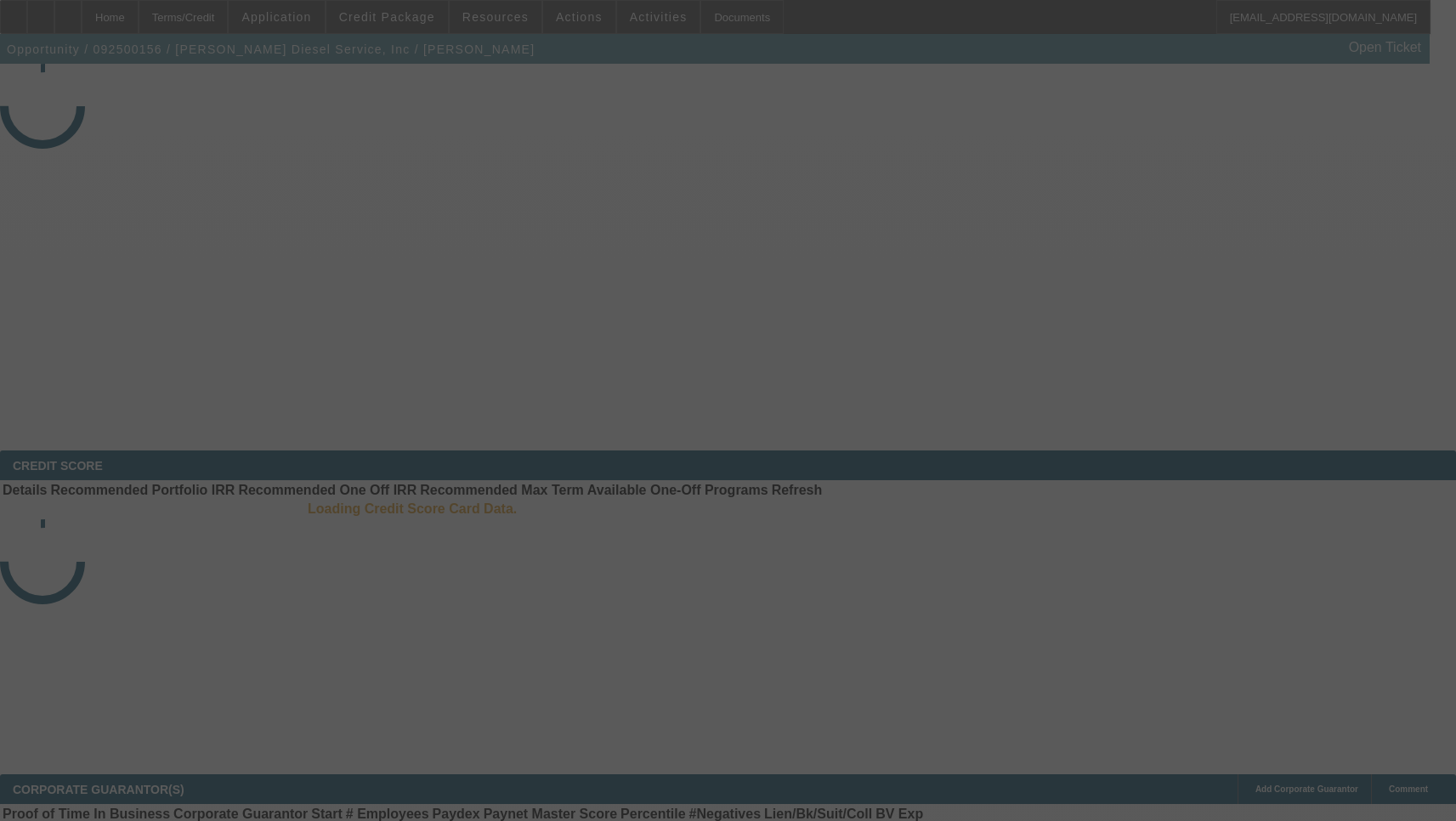
select select "3"
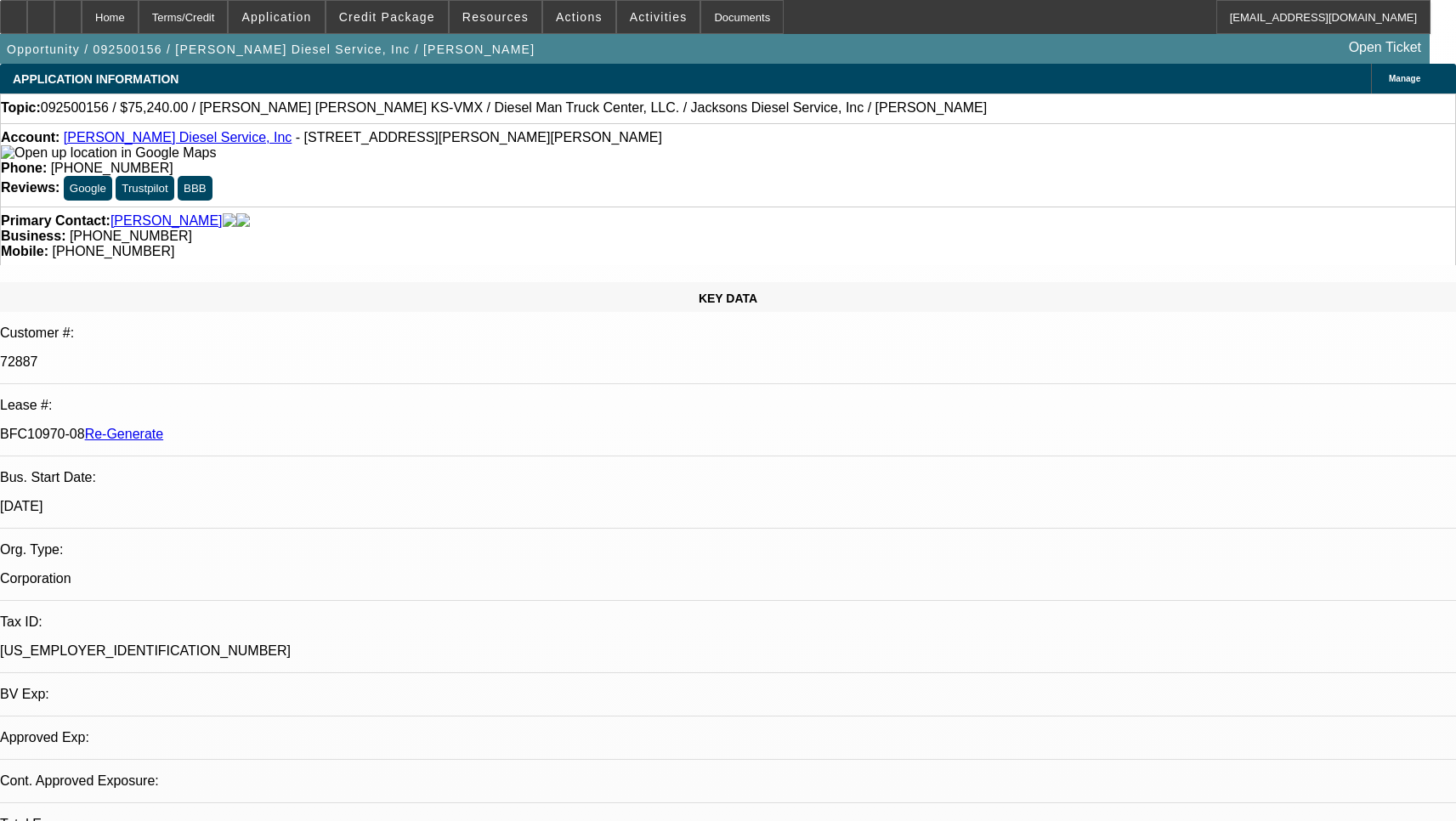
select select "0"
select select "2"
select select "0"
select select "6"
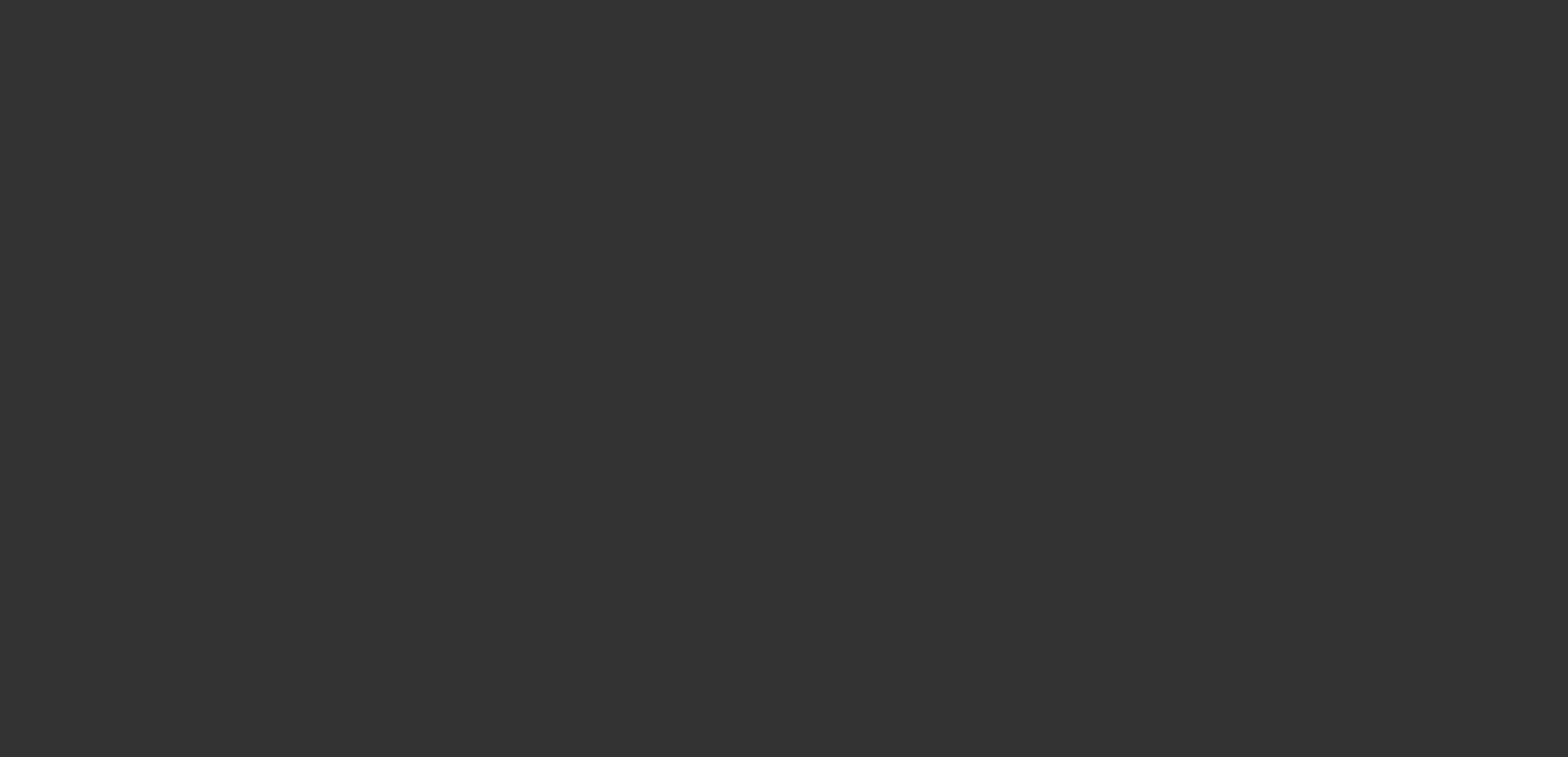
select select "3"
select select "0"
select select "0.1"
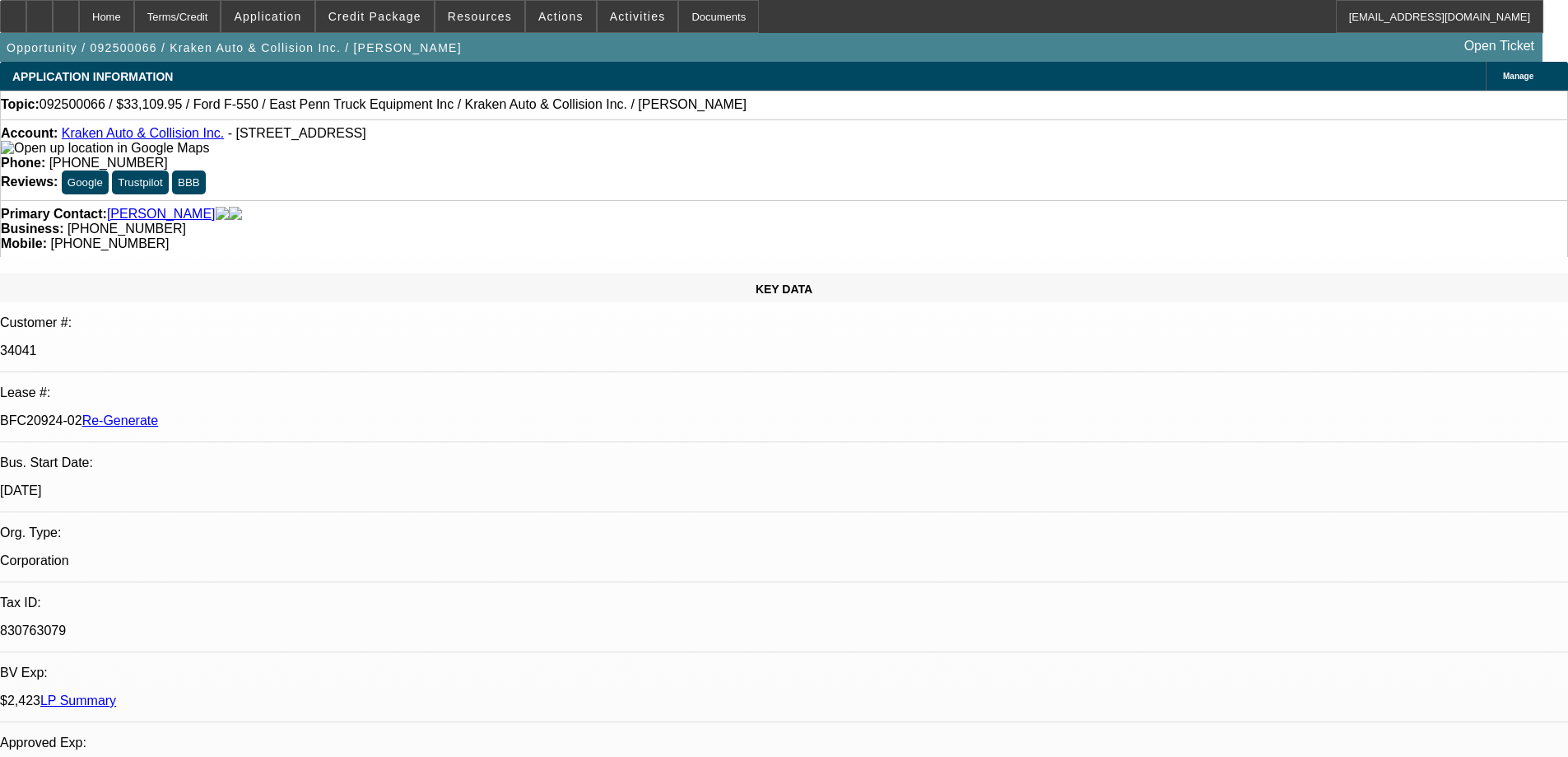
select select "1"
select select "4"
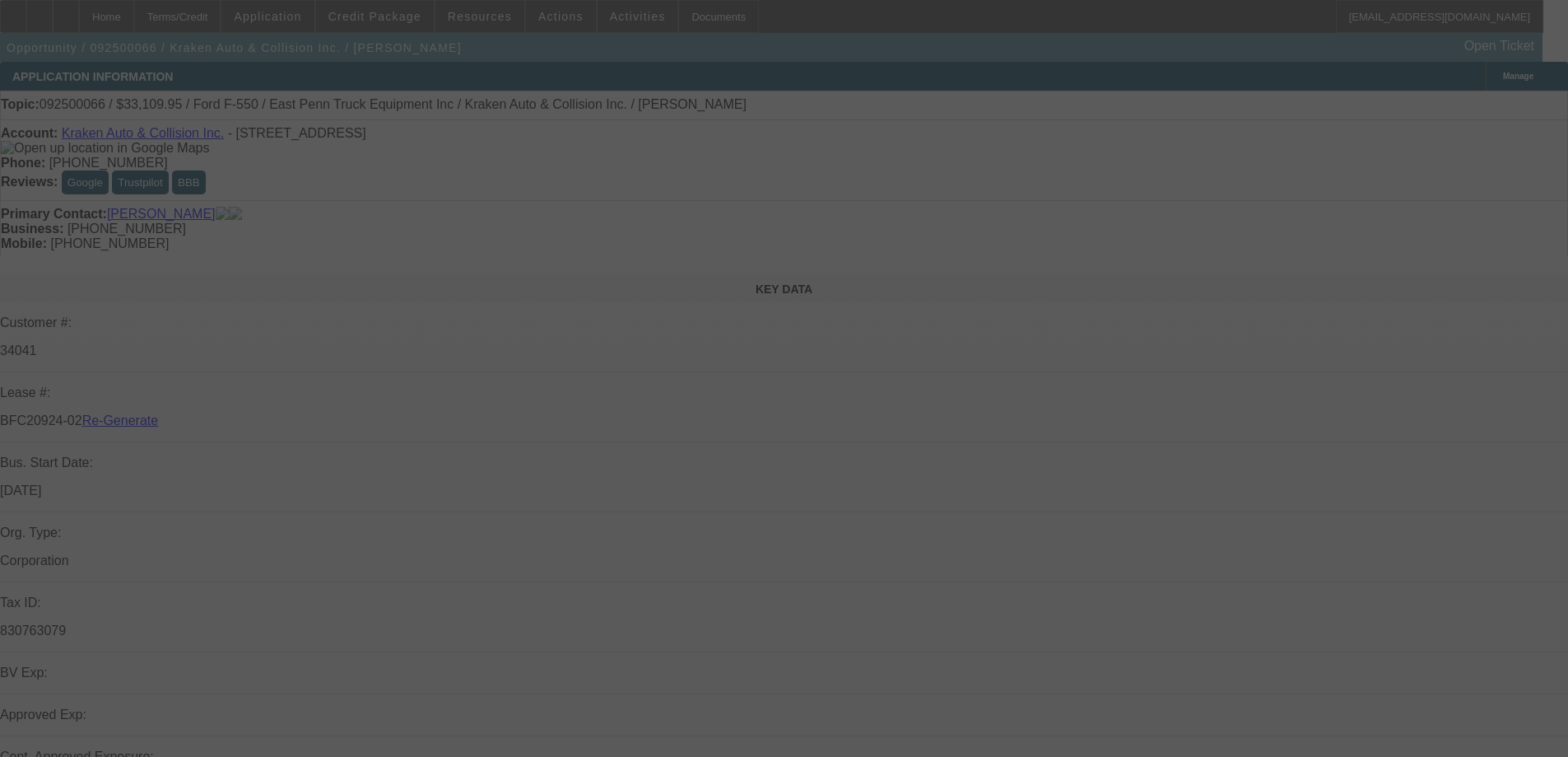
select select "3"
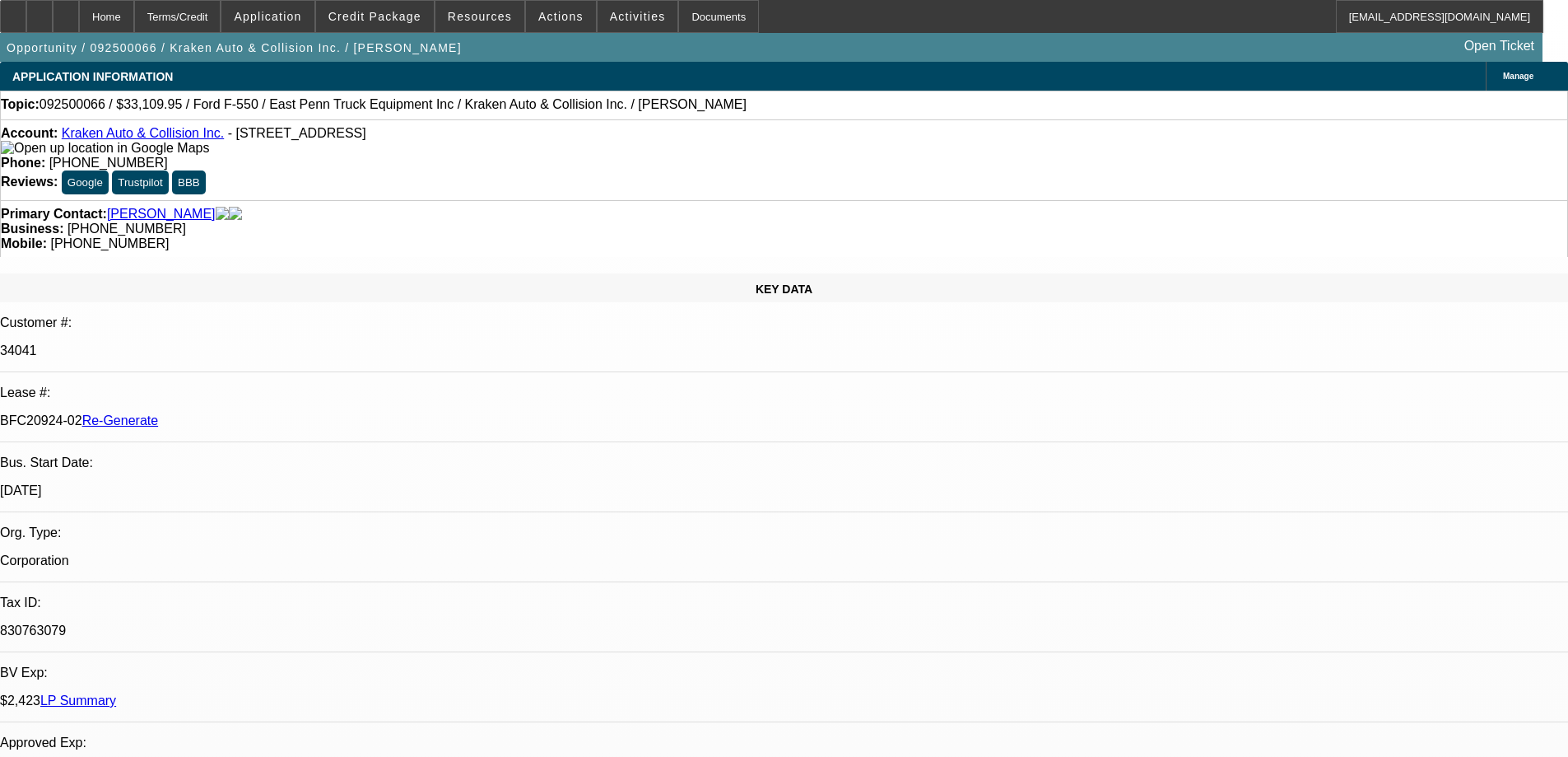
select select "0"
select select "0.1"
select select "4"
click at [684, 9] on div "Documents" at bounding box center [719, 17] width 81 height 33
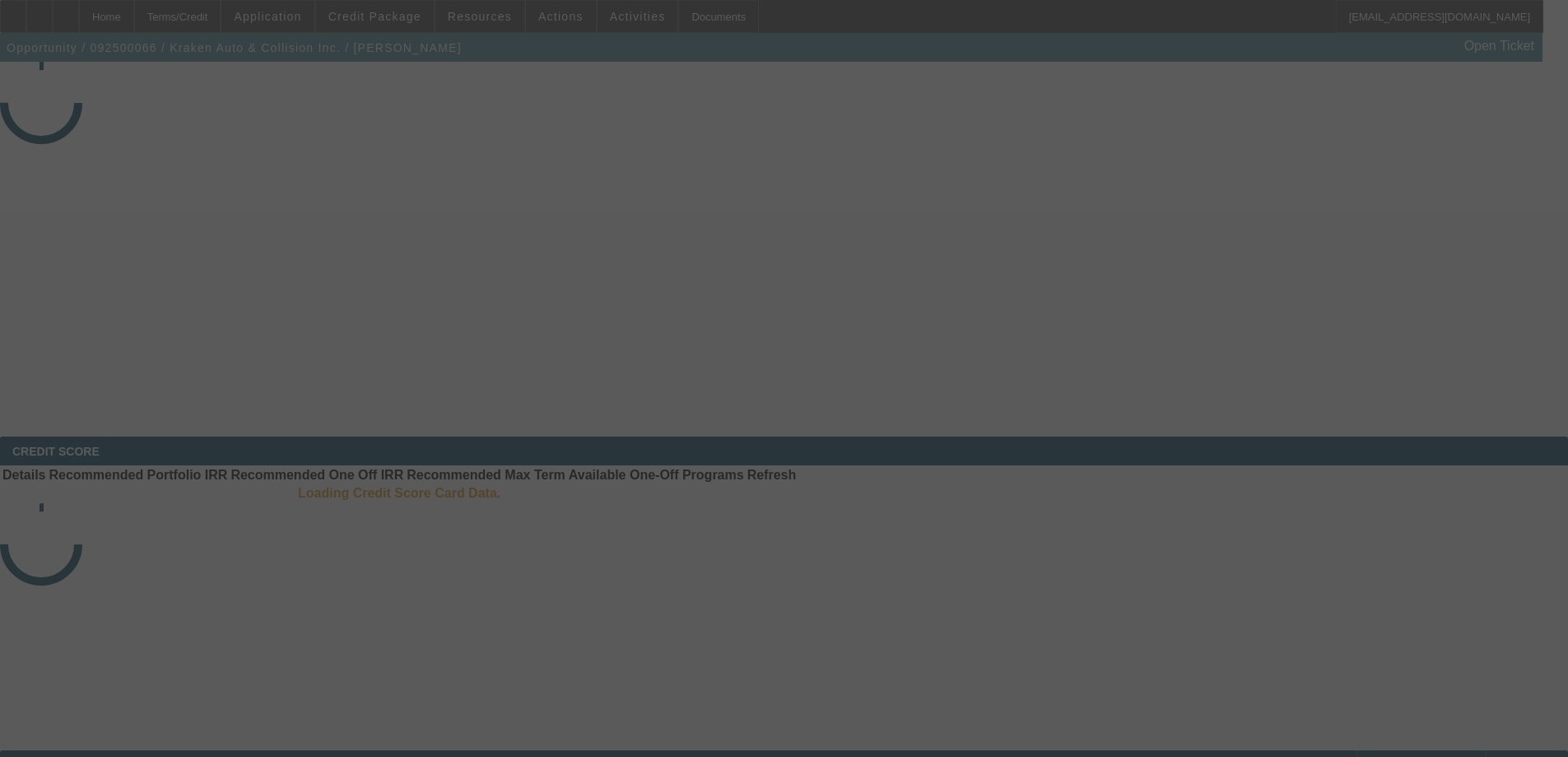
select select "3"
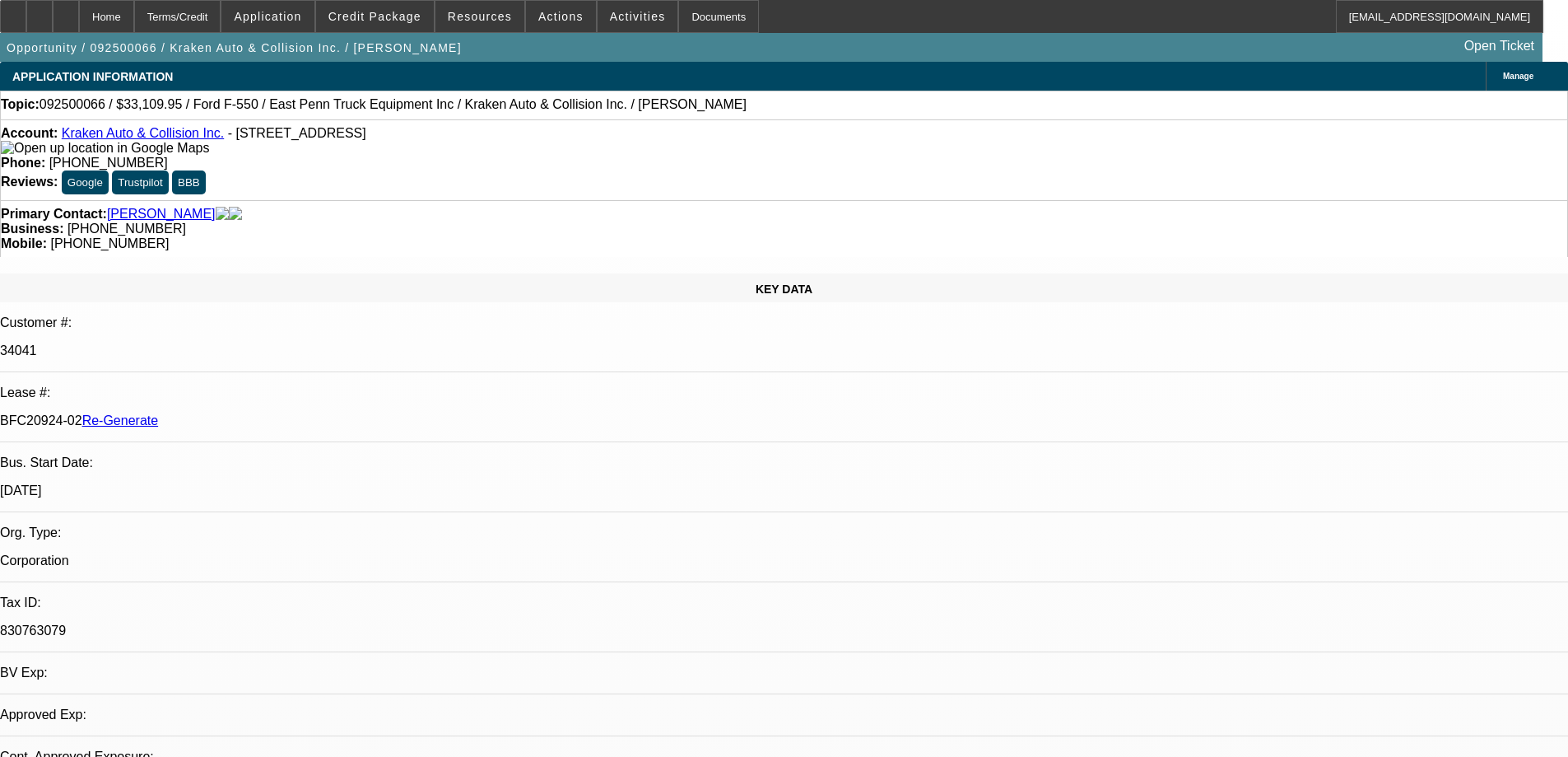
select select "0"
select select "0.1"
select select "1"
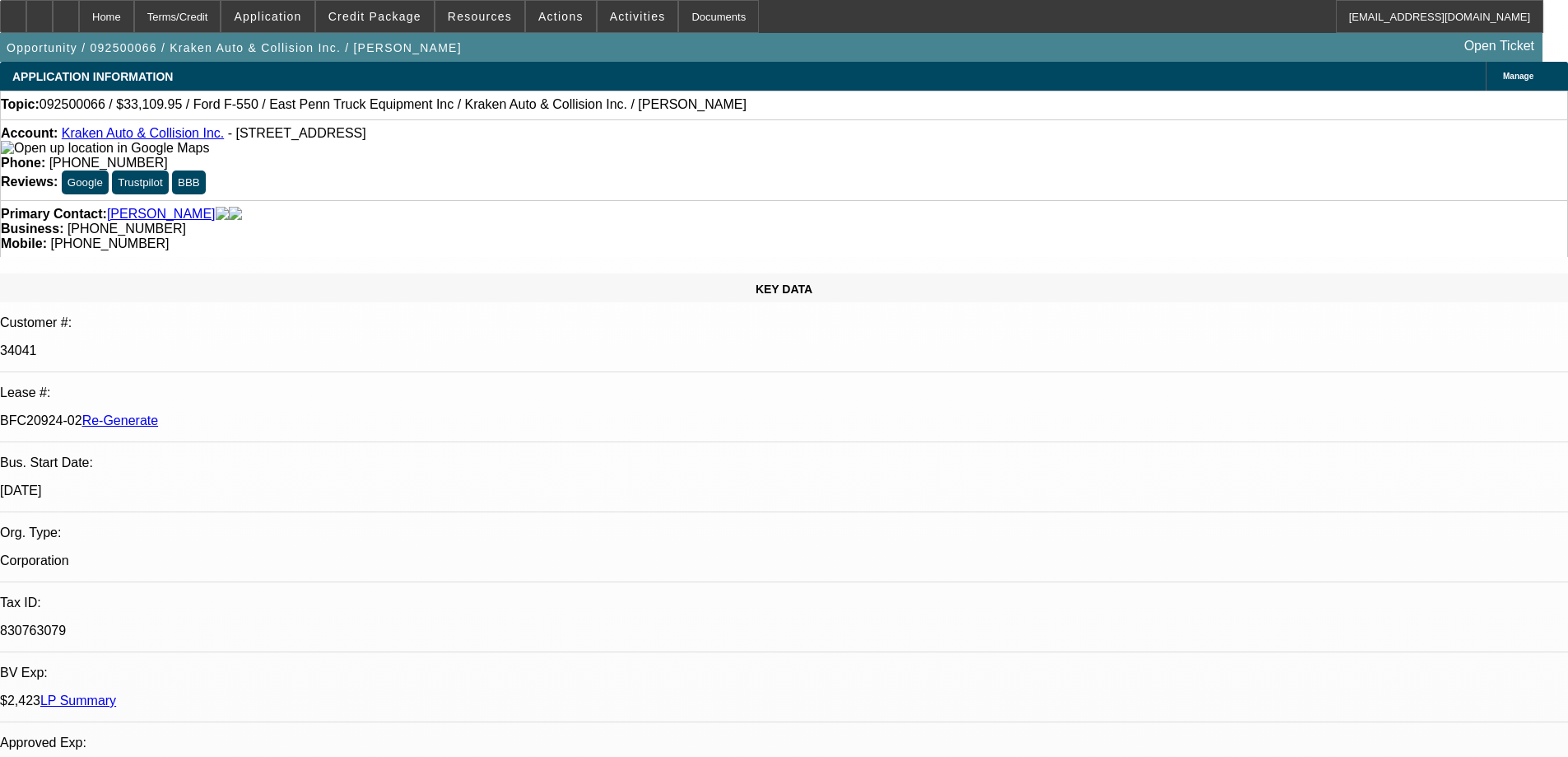
select select "4"
